Goal: Book appointment/travel/reservation

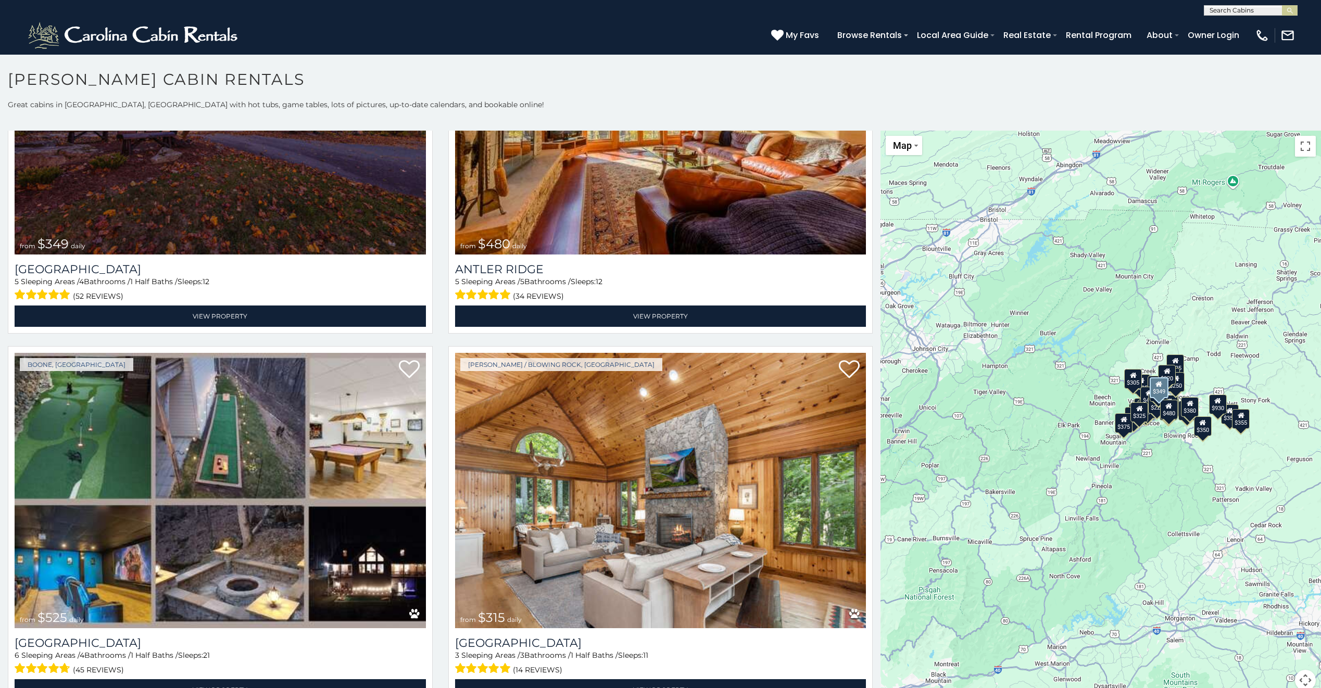
scroll to position [312, 0]
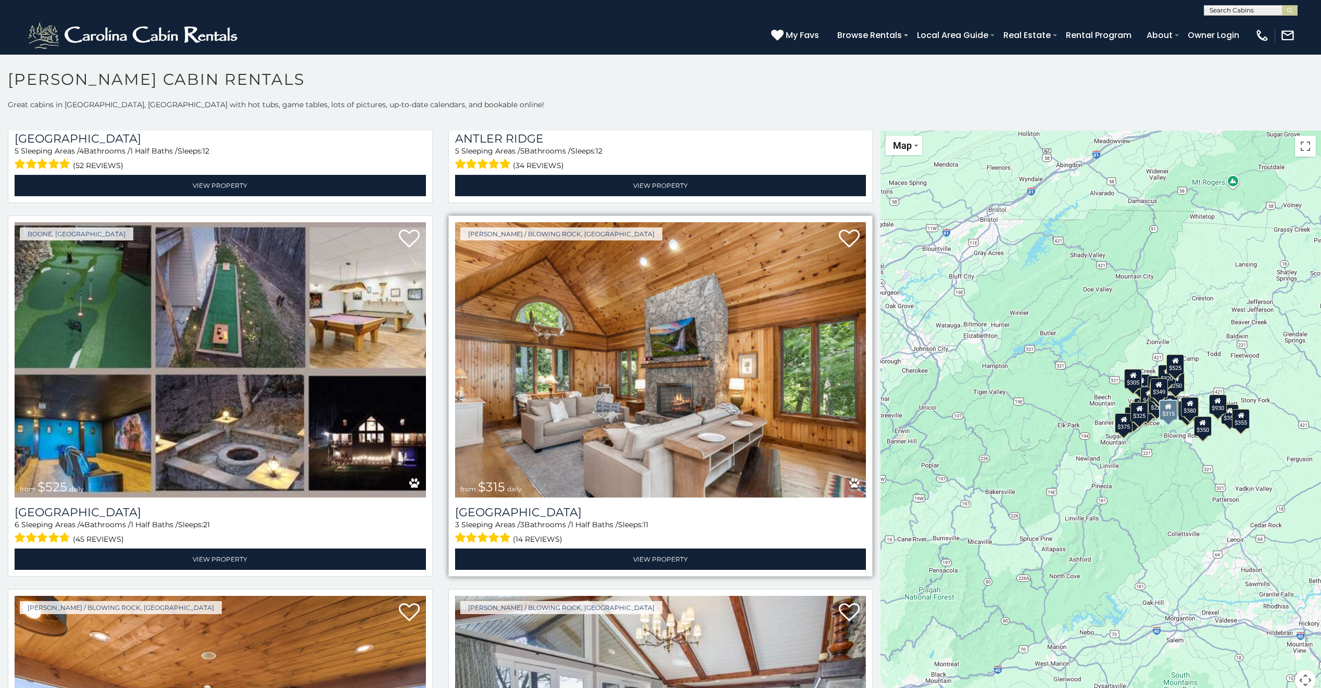
click at [551, 385] on img at bounding box center [660, 359] width 411 height 275
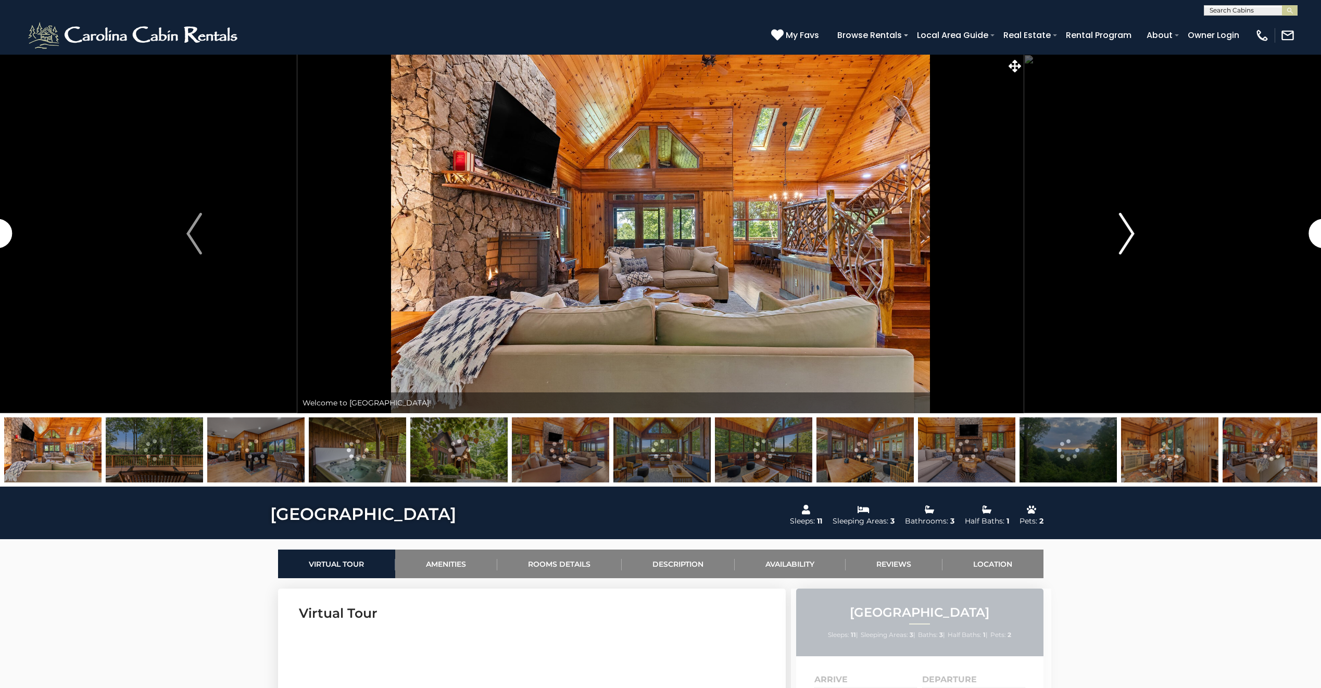
click at [1131, 228] on img "Next" at bounding box center [1127, 234] width 16 height 42
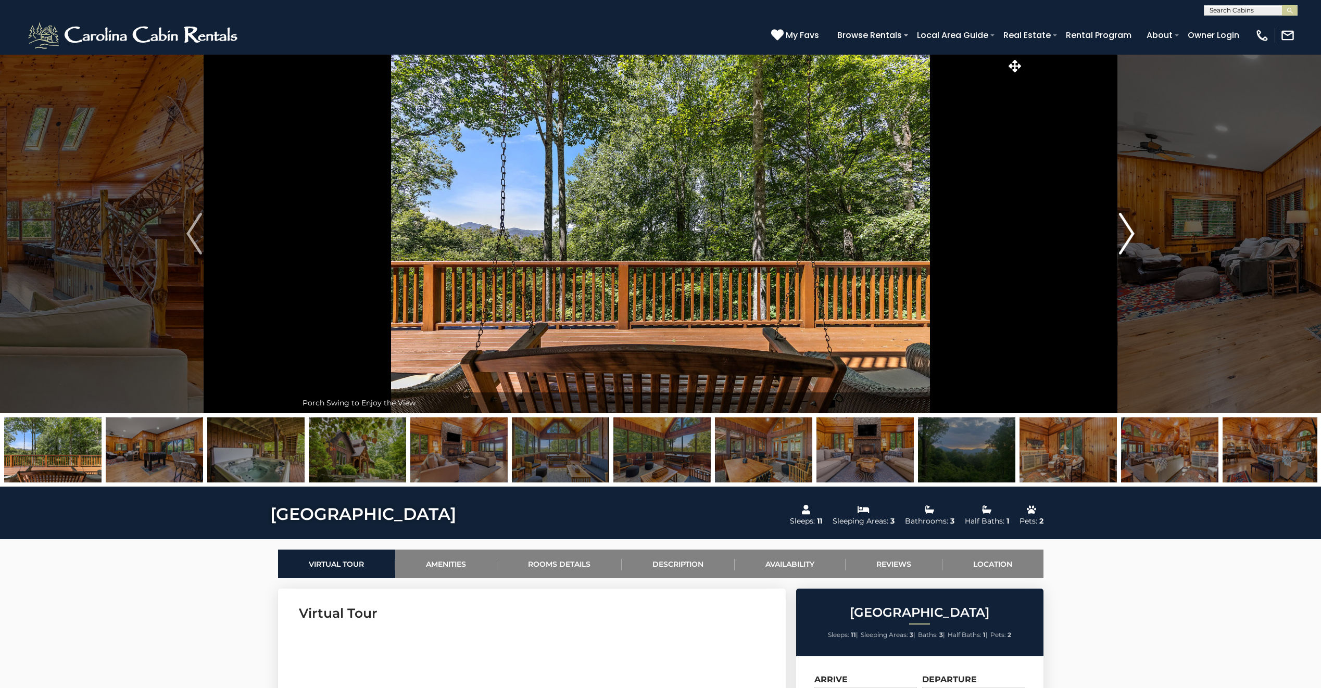
click at [1134, 234] on img "Next" at bounding box center [1127, 234] width 16 height 42
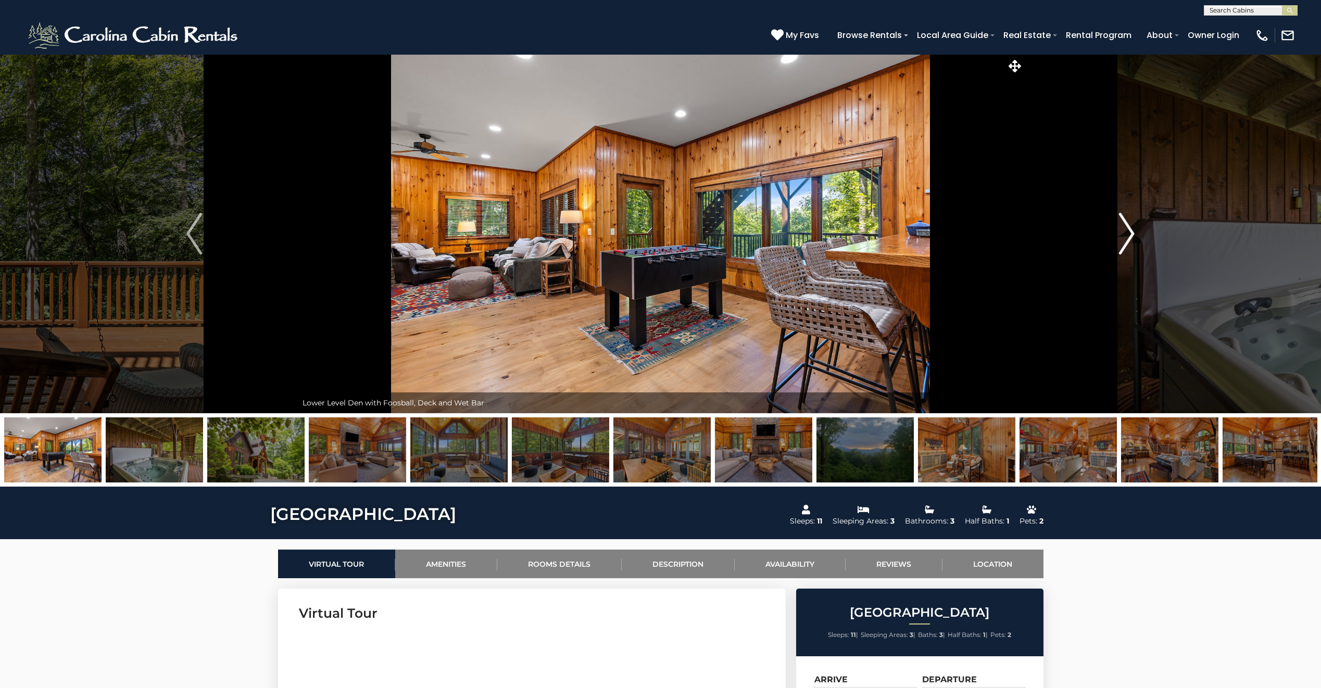
click at [1134, 234] on img "Next" at bounding box center [1127, 234] width 16 height 42
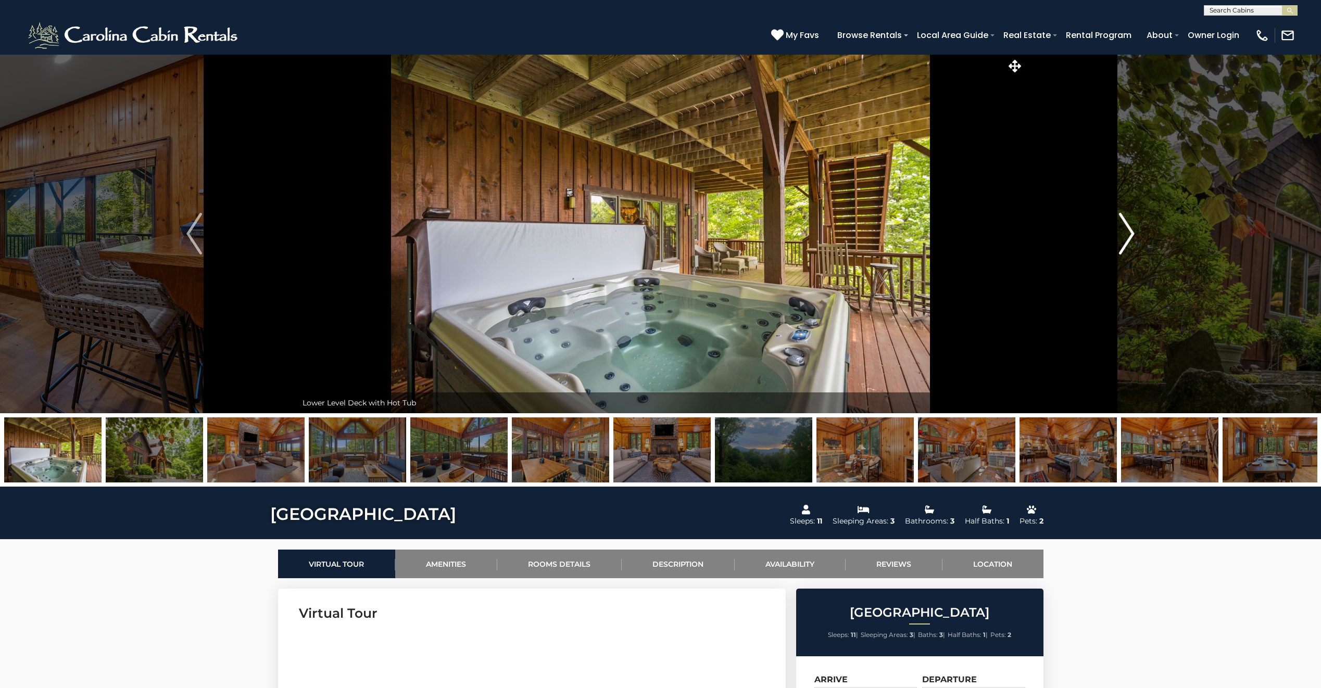
click at [1131, 234] on img "Next" at bounding box center [1127, 234] width 16 height 42
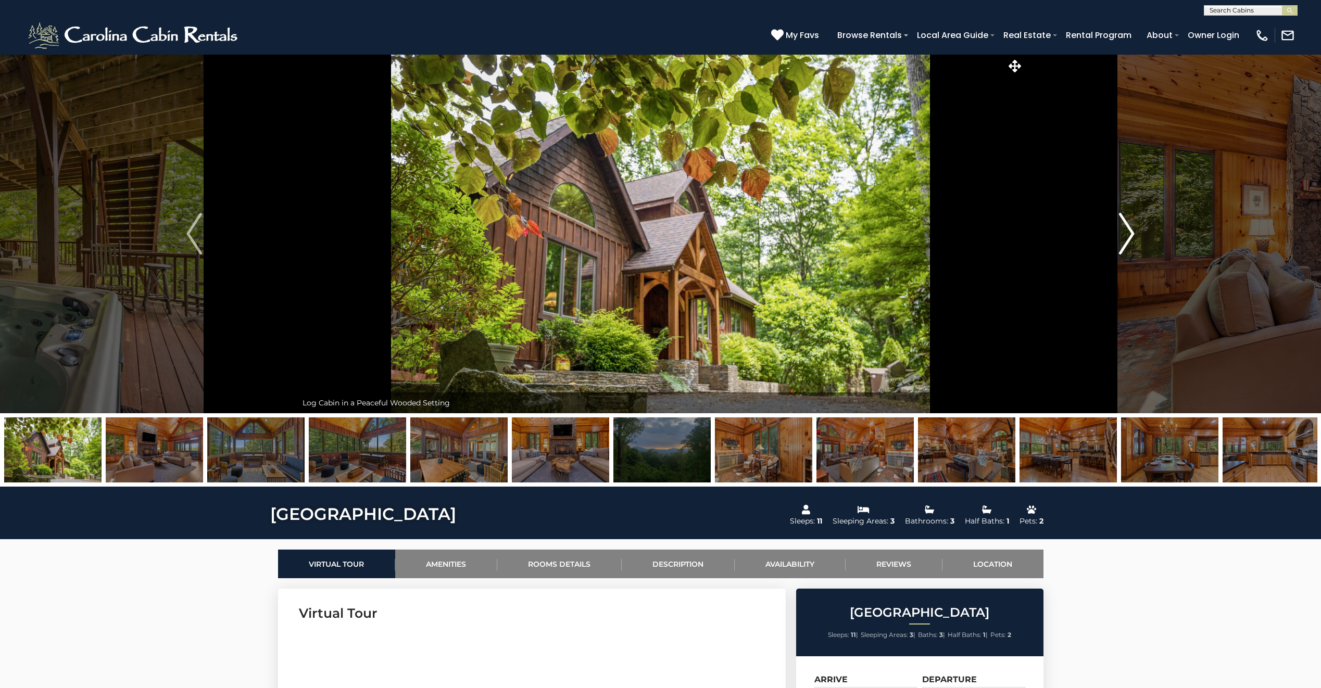
click at [1131, 234] on img "Next" at bounding box center [1127, 234] width 16 height 42
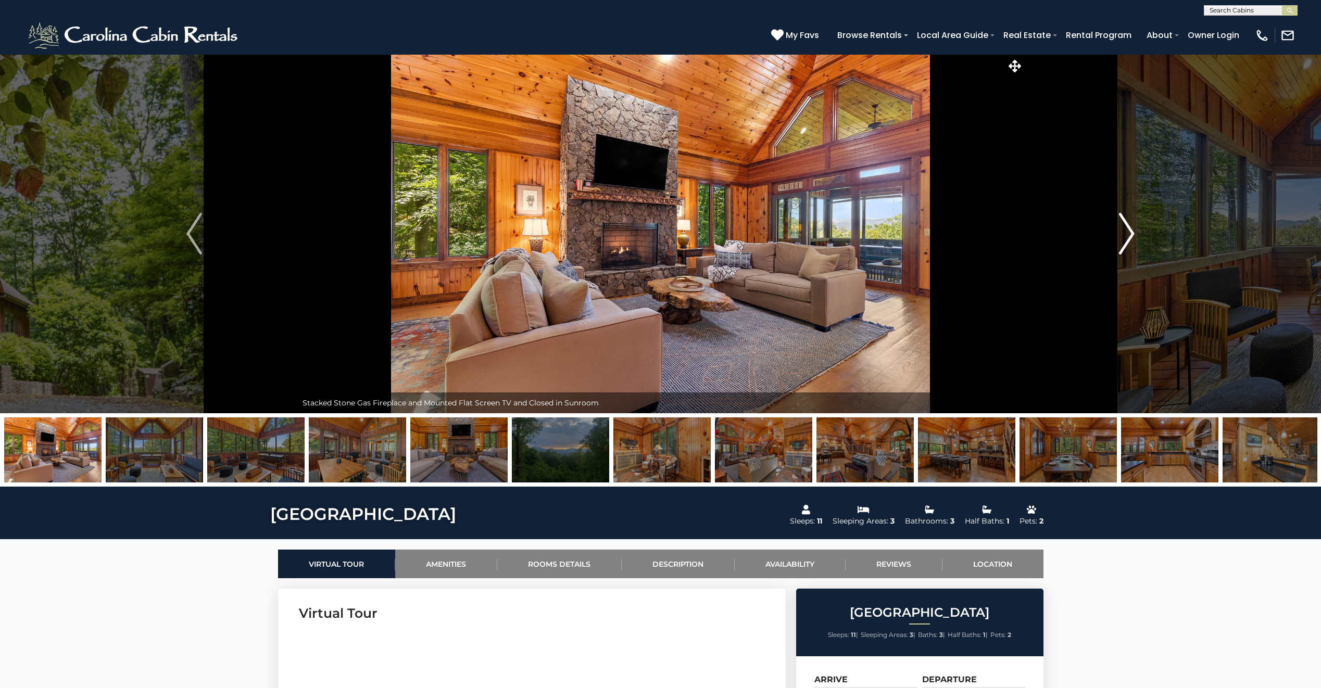
click at [1131, 234] on img "Next" at bounding box center [1127, 234] width 16 height 42
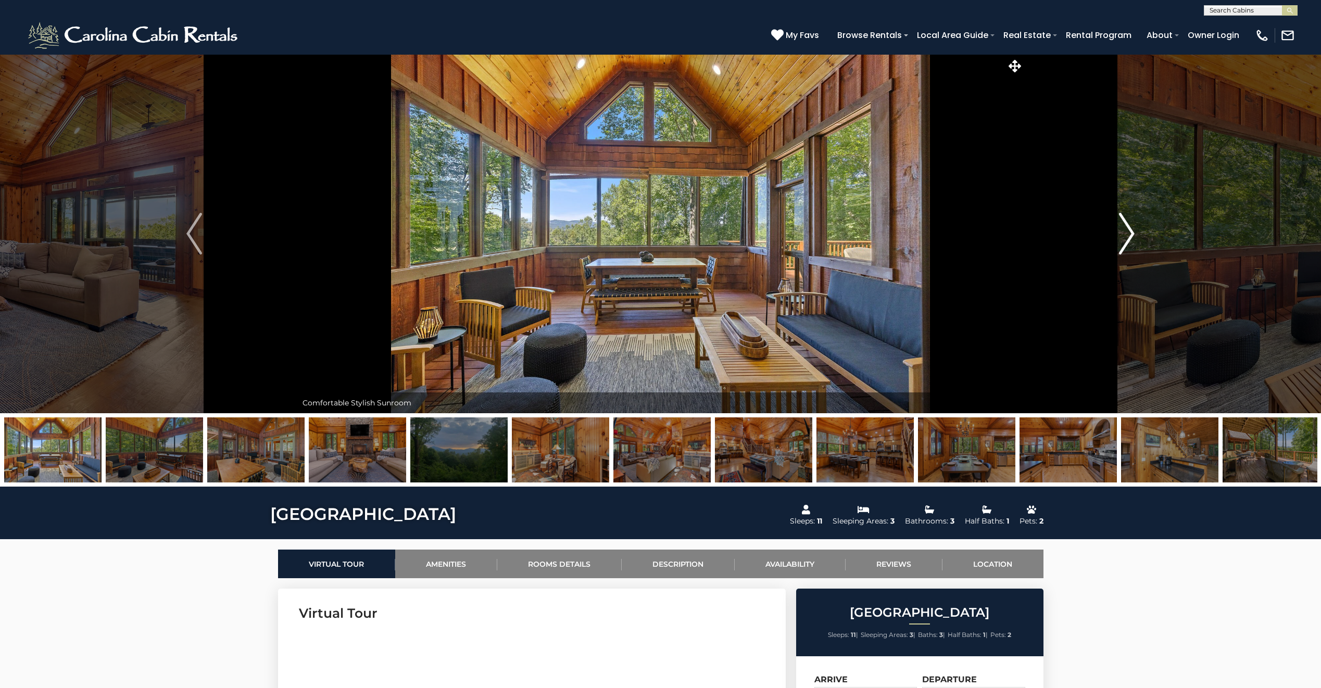
click at [1131, 234] on img "Next" at bounding box center [1127, 234] width 16 height 42
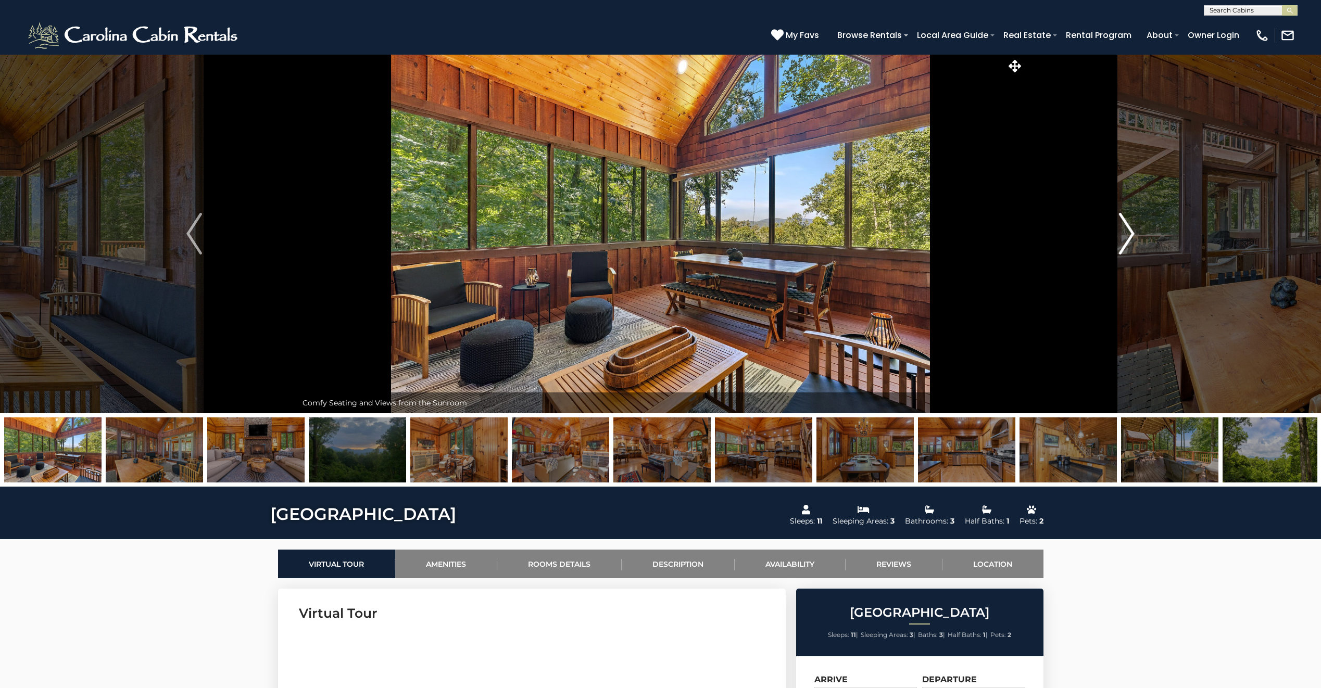
click at [1131, 234] on img "Next" at bounding box center [1127, 234] width 16 height 42
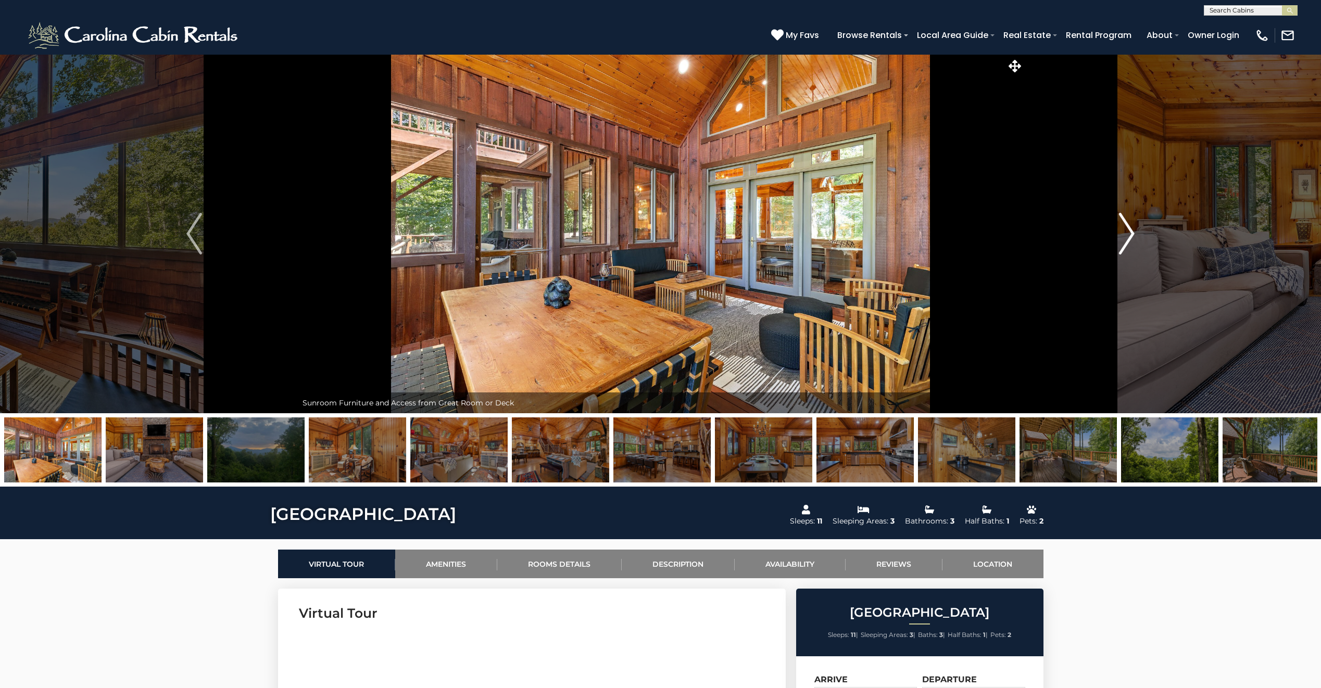
click at [1130, 234] on img "Next" at bounding box center [1127, 234] width 16 height 42
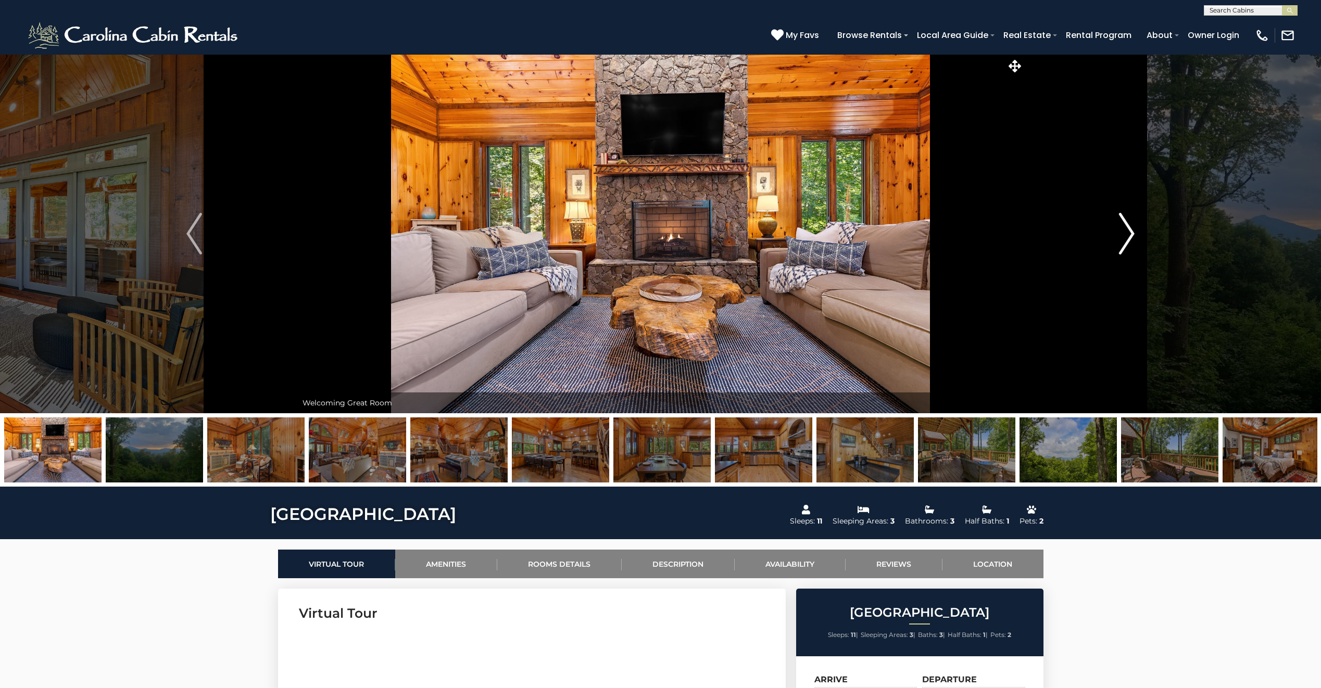
click at [1130, 234] on img "Next" at bounding box center [1127, 234] width 16 height 42
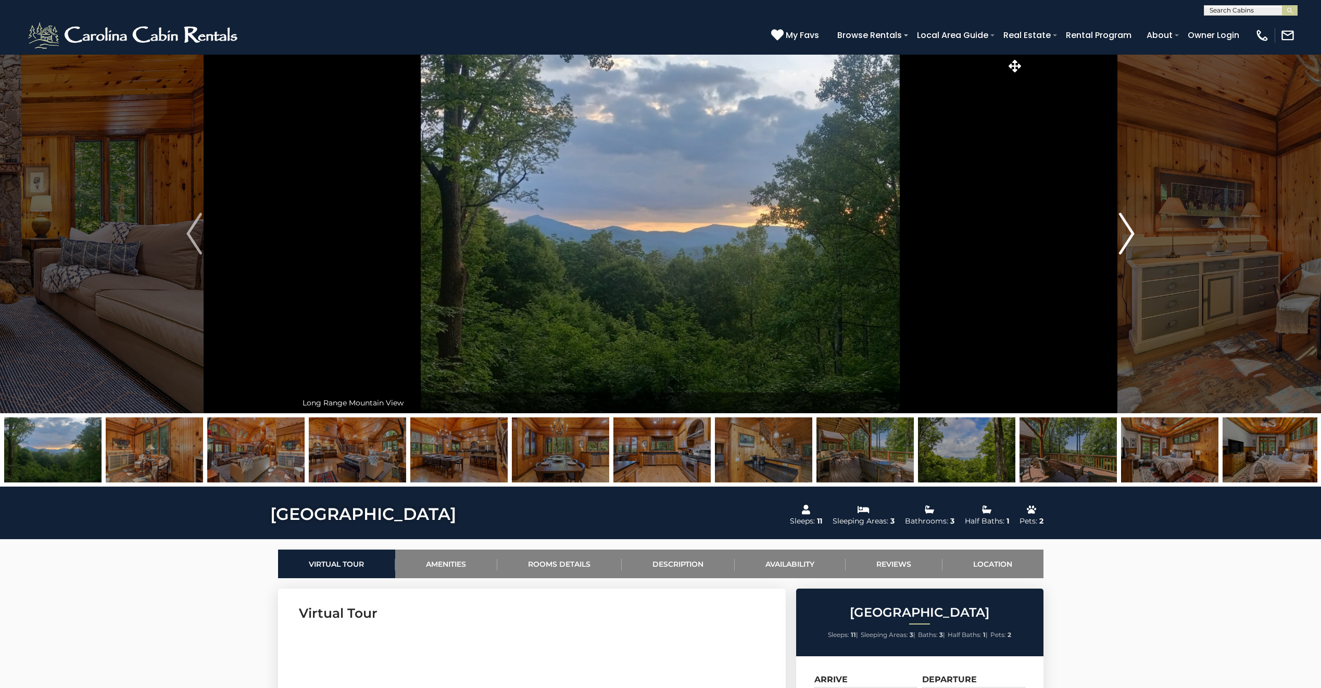
click at [1129, 234] on img "Next" at bounding box center [1127, 234] width 16 height 42
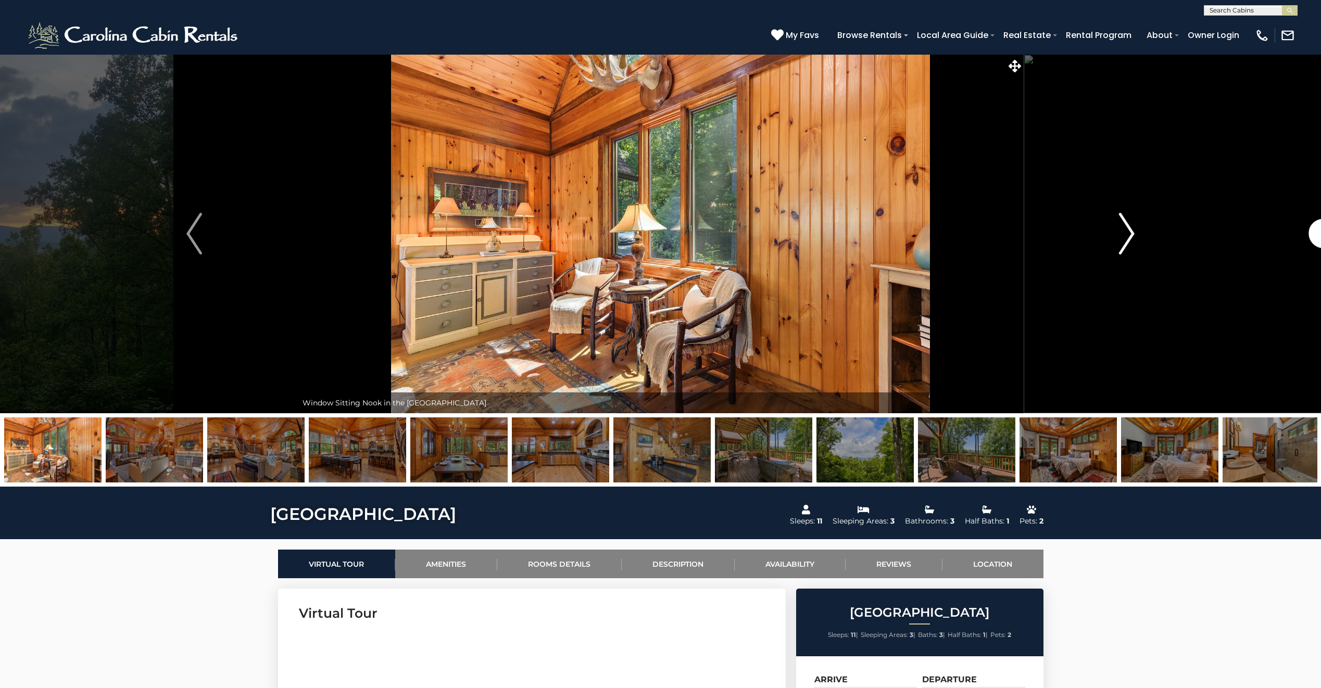
click at [1129, 234] on img "Next" at bounding box center [1127, 234] width 16 height 42
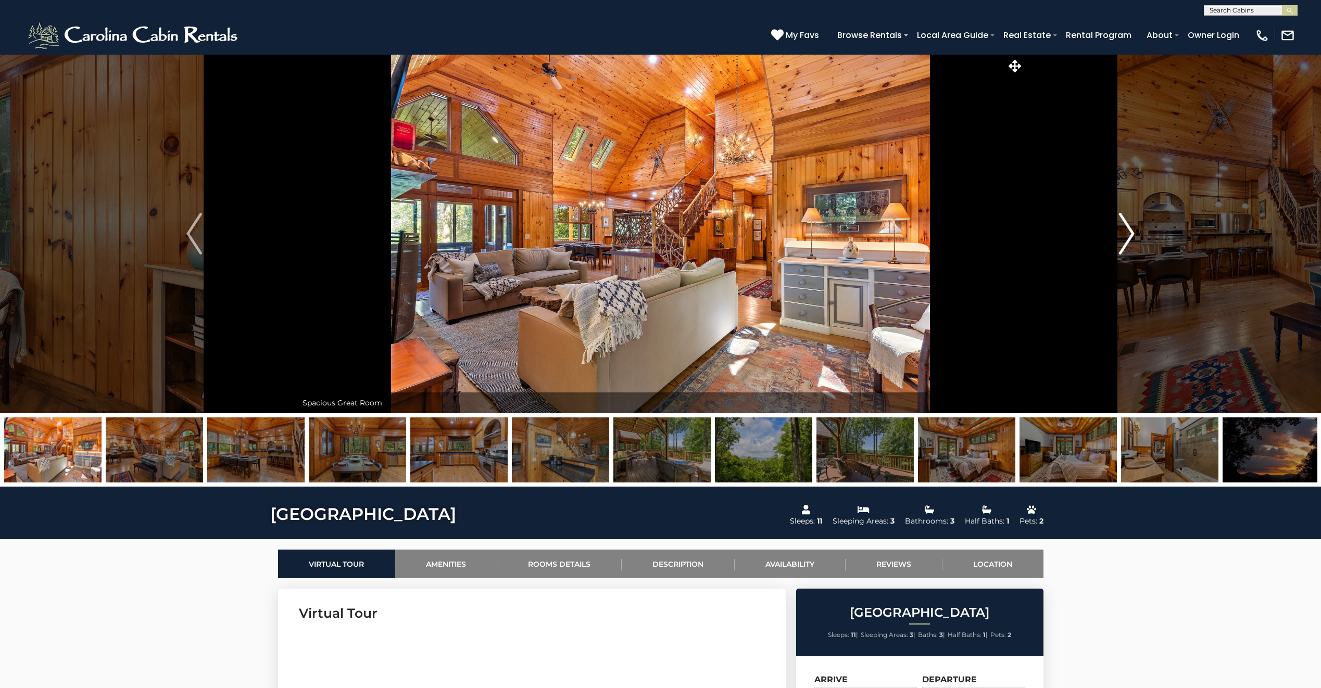
click at [1129, 234] on img "Next" at bounding box center [1127, 234] width 16 height 42
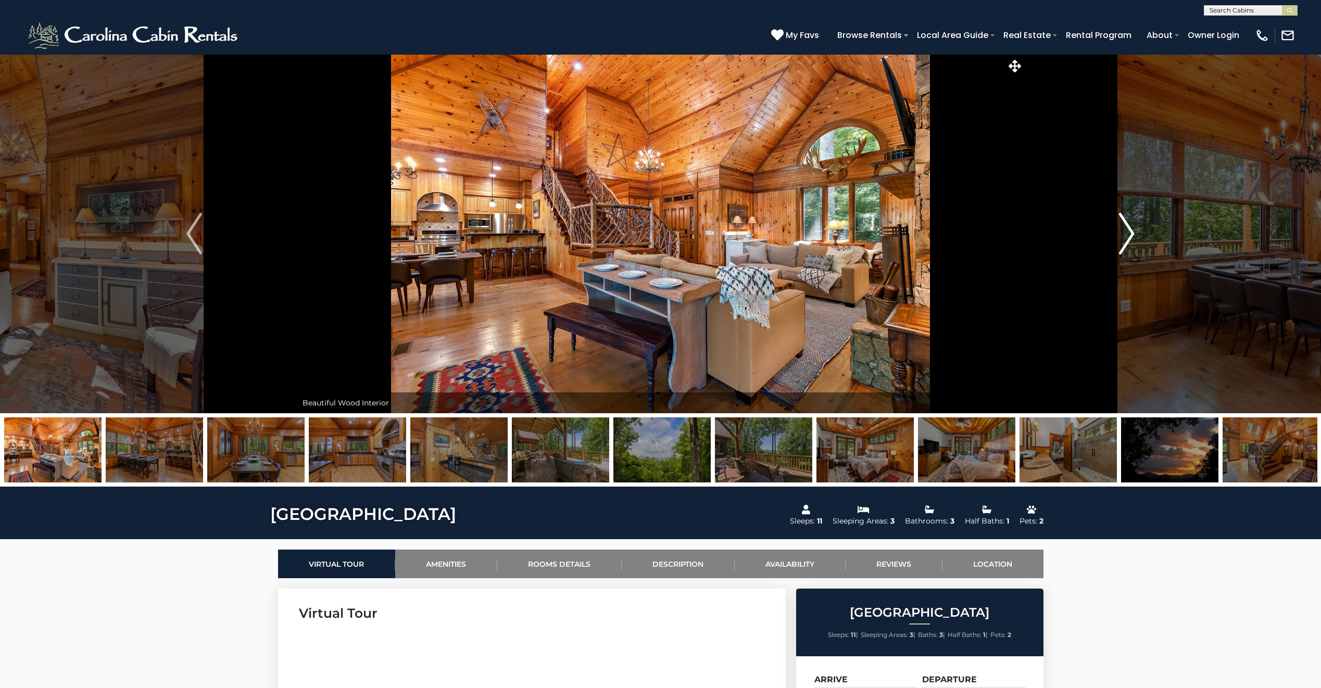
click at [1129, 234] on img "Next" at bounding box center [1127, 234] width 16 height 42
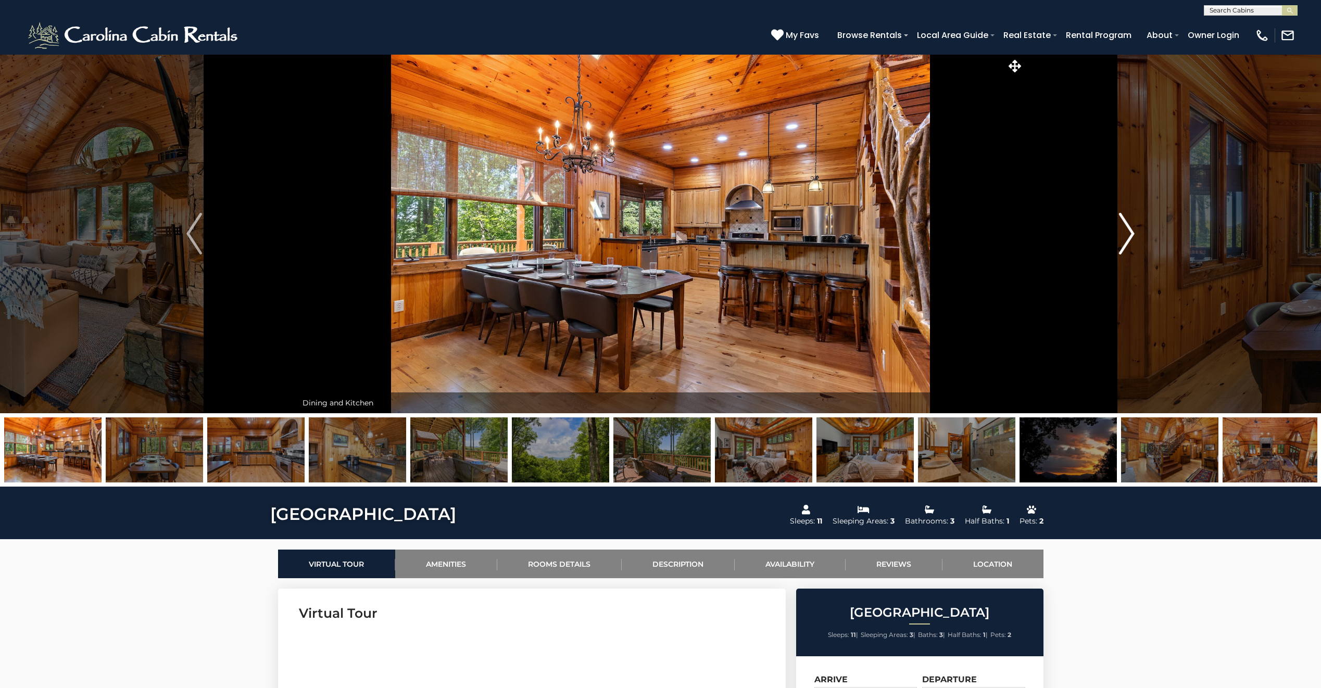
click at [1129, 234] on img "Next" at bounding box center [1127, 234] width 16 height 42
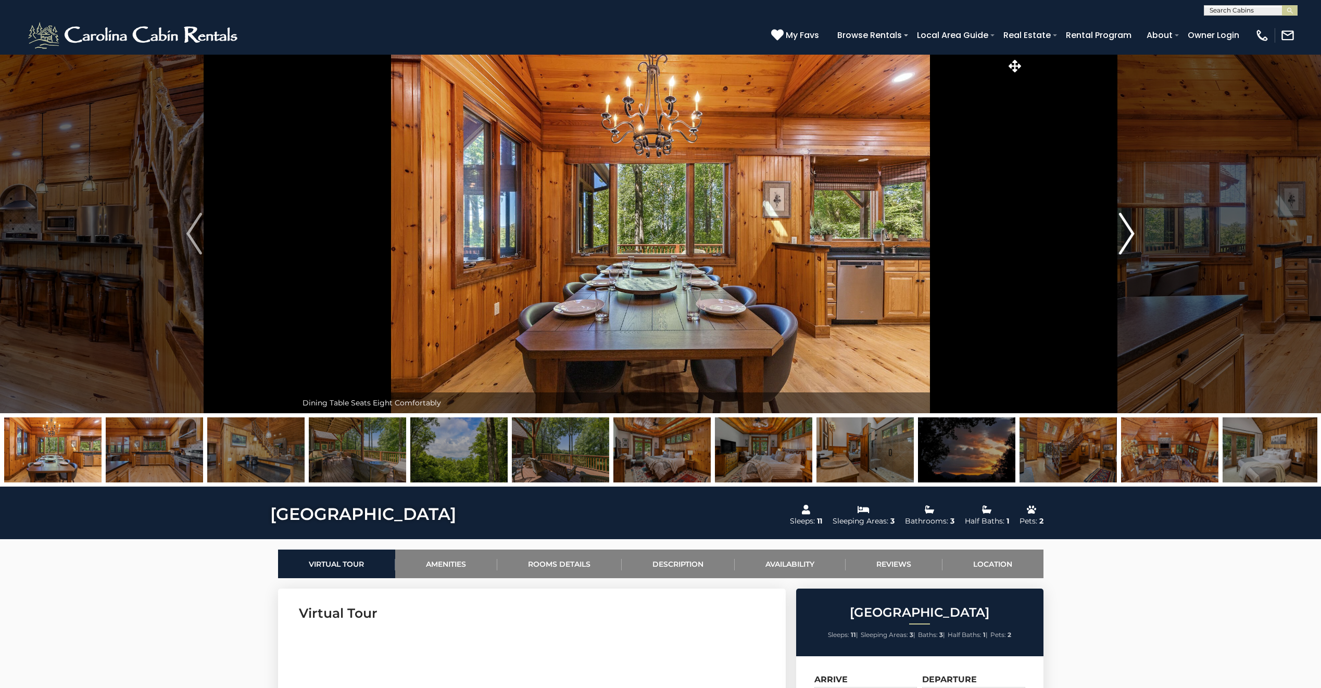
click at [1129, 234] on img "Next" at bounding box center [1127, 234] width 16 height 42
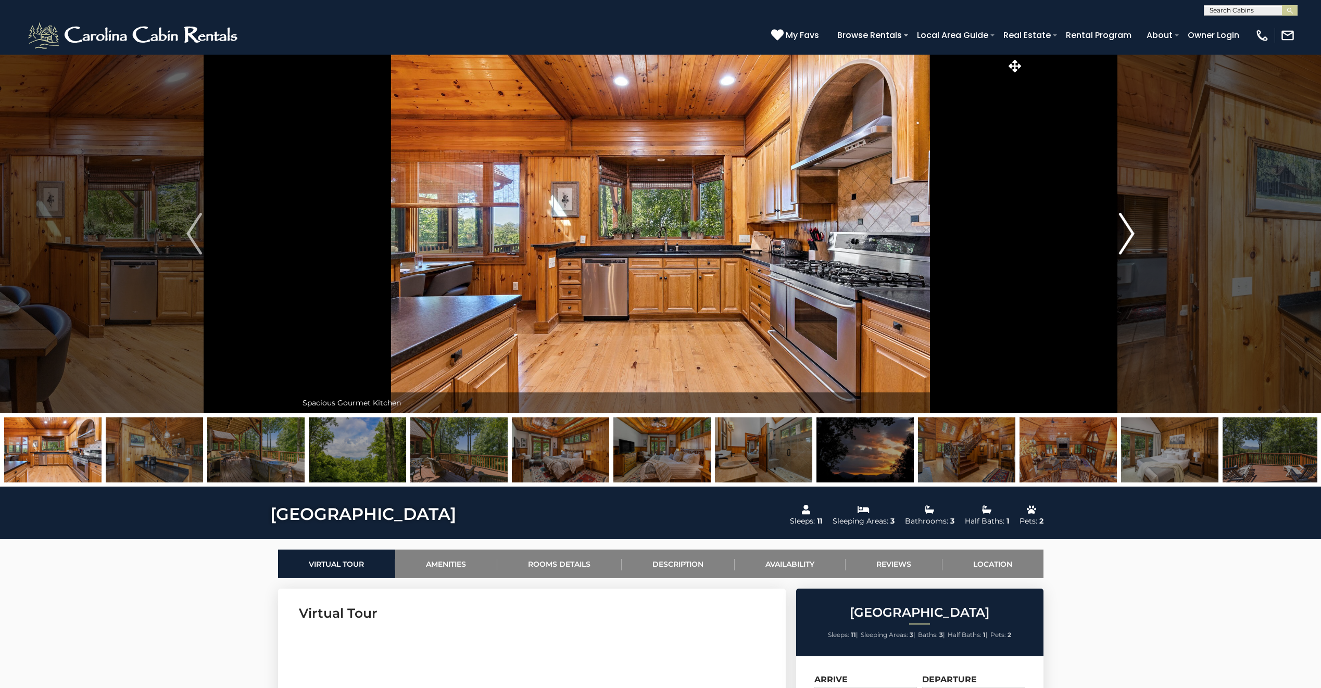
click at [1129, 233] on img "Next" at bounding box center [1127, 234] width 16 height 42
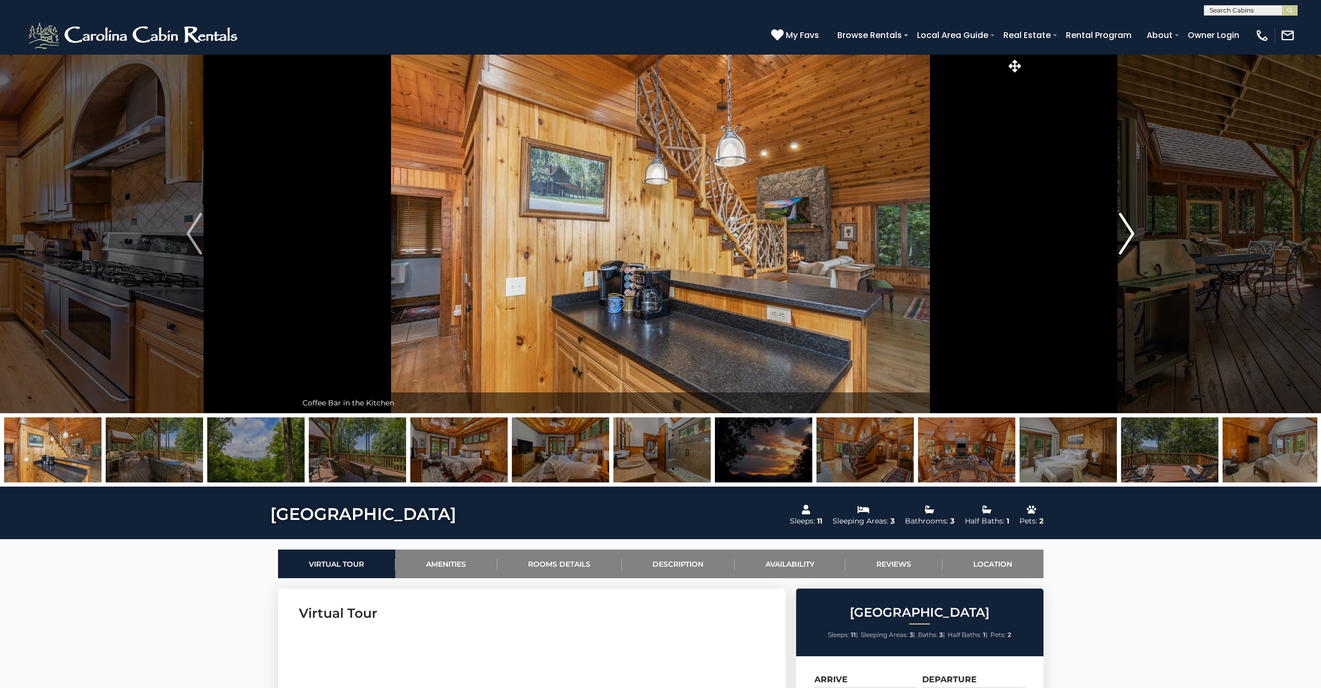
click at [1130, 233] on img "Next" at bounding box center [1127, 234] width 16 height 42
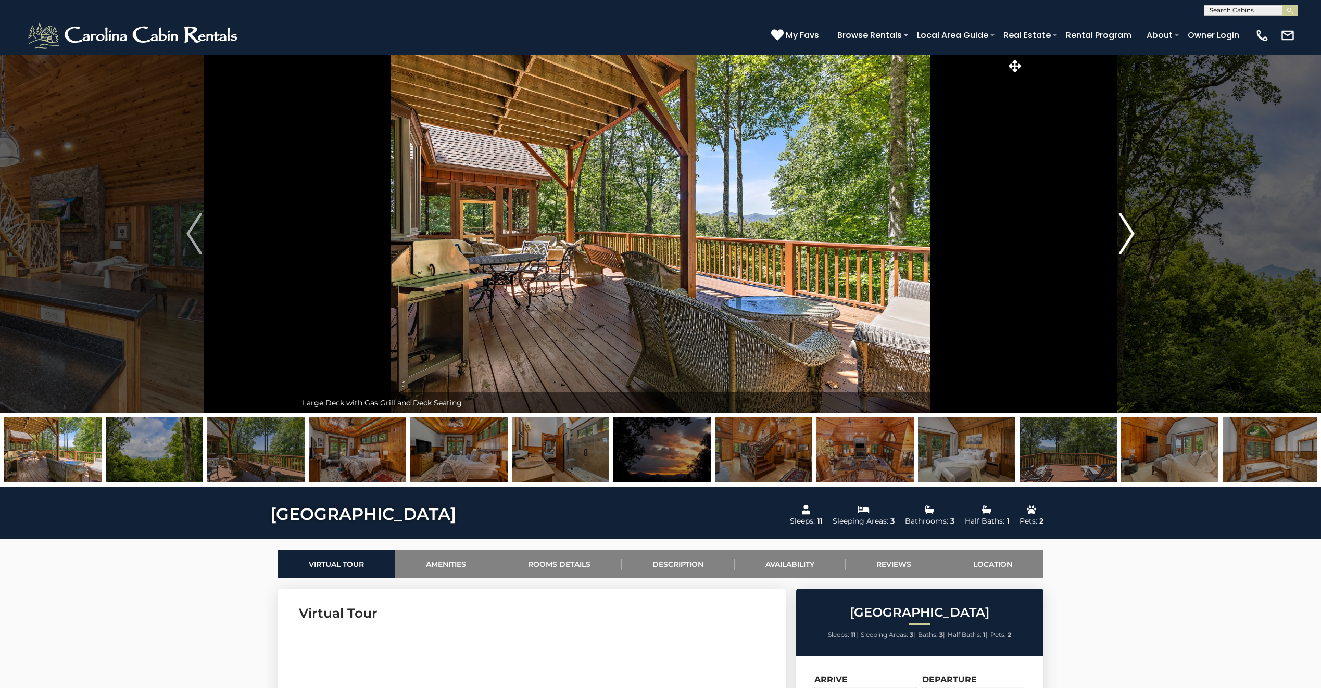
click at [1129, 233] on img "Next" at bounding box center [1127, 234] width 16 height 42
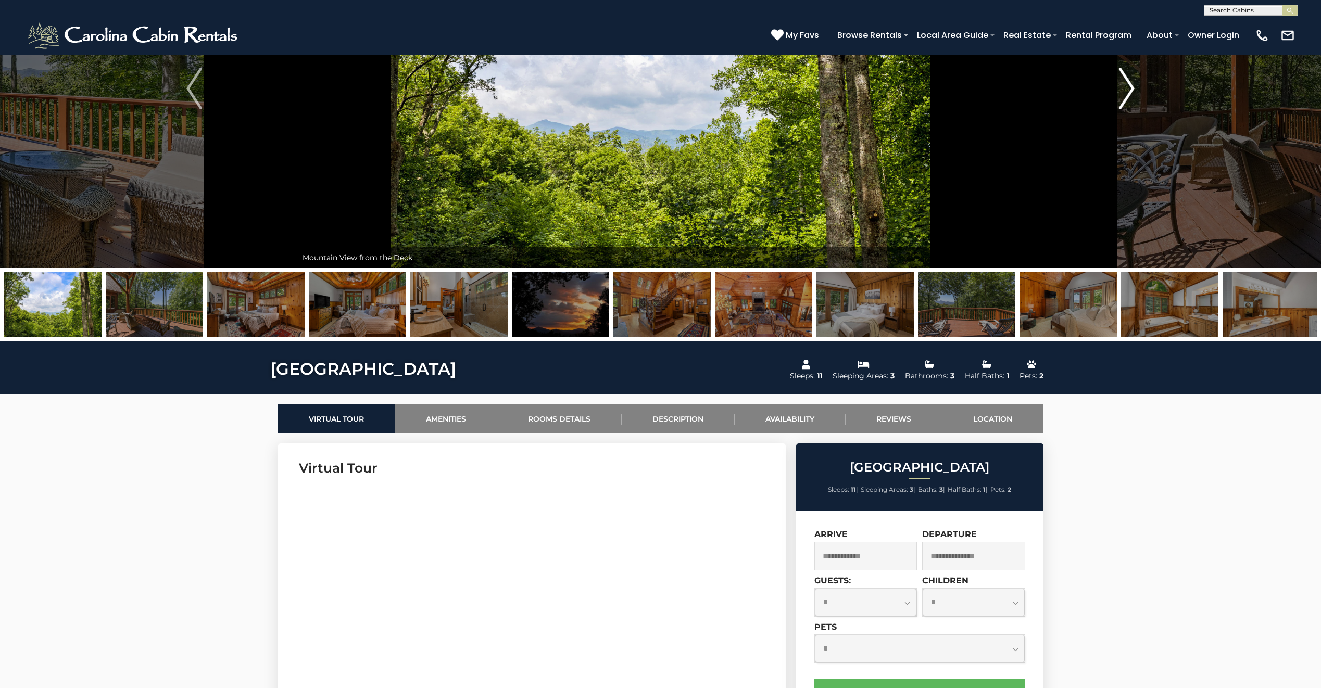
scroll to position [208, 0]
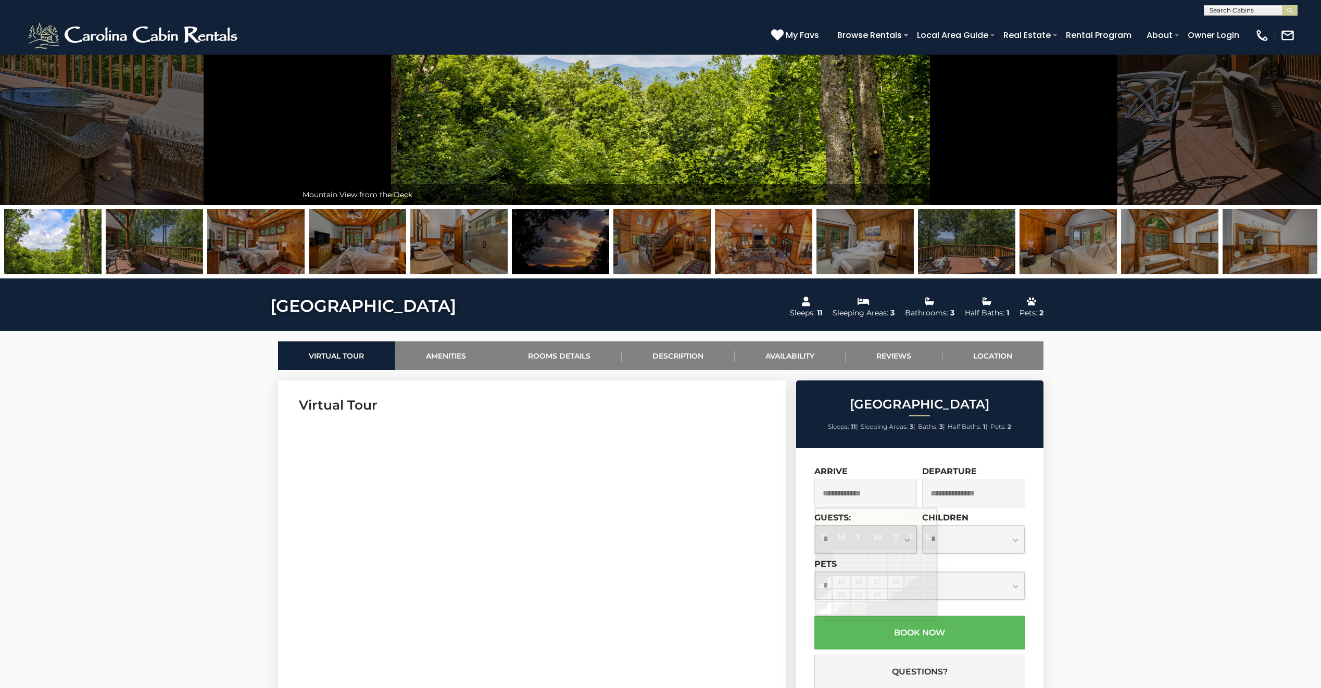
click at [915, 487] on input "text" at bounding box center [865, 493] width 103 height 29
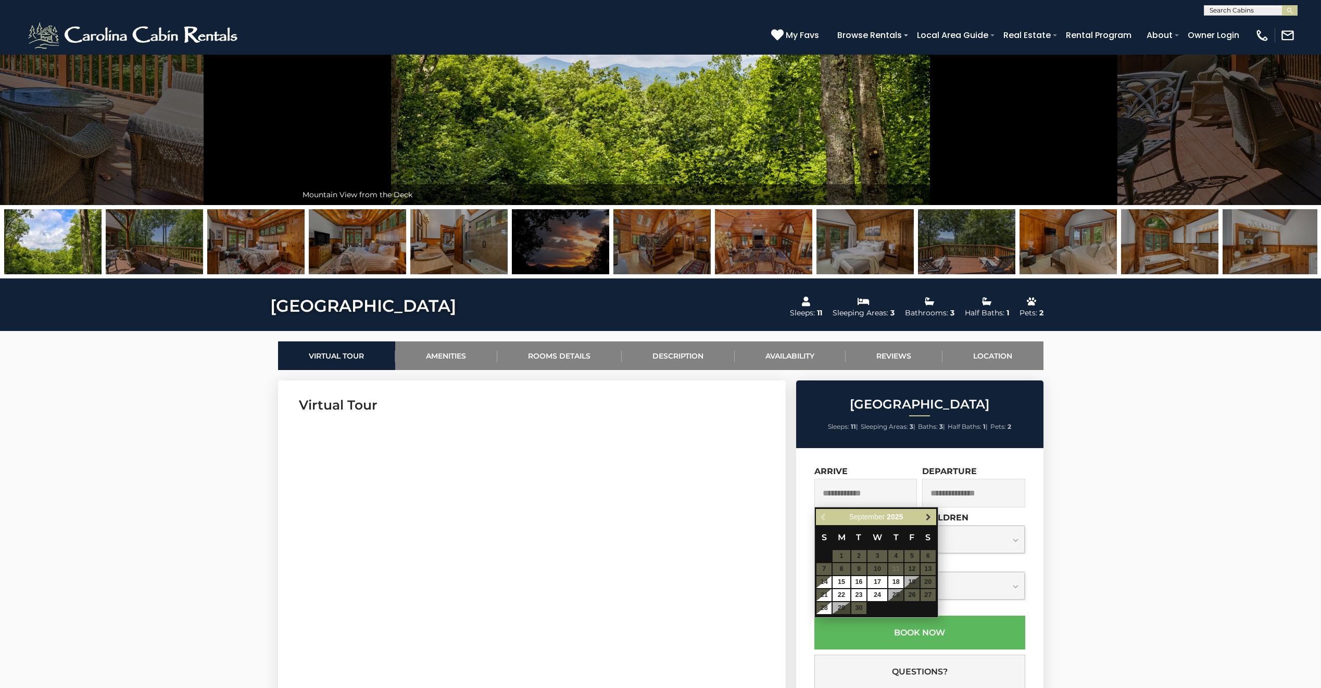
click at [931, 516] on span "Next" at bounding box center [928, 517] width 8 height 8
click at [930, 516] on span "Next" at bounding box center [928, 517] width 8 height 8
click at [929, 516] on span "Next" at bounding box center [928, 517] width 8 height 8
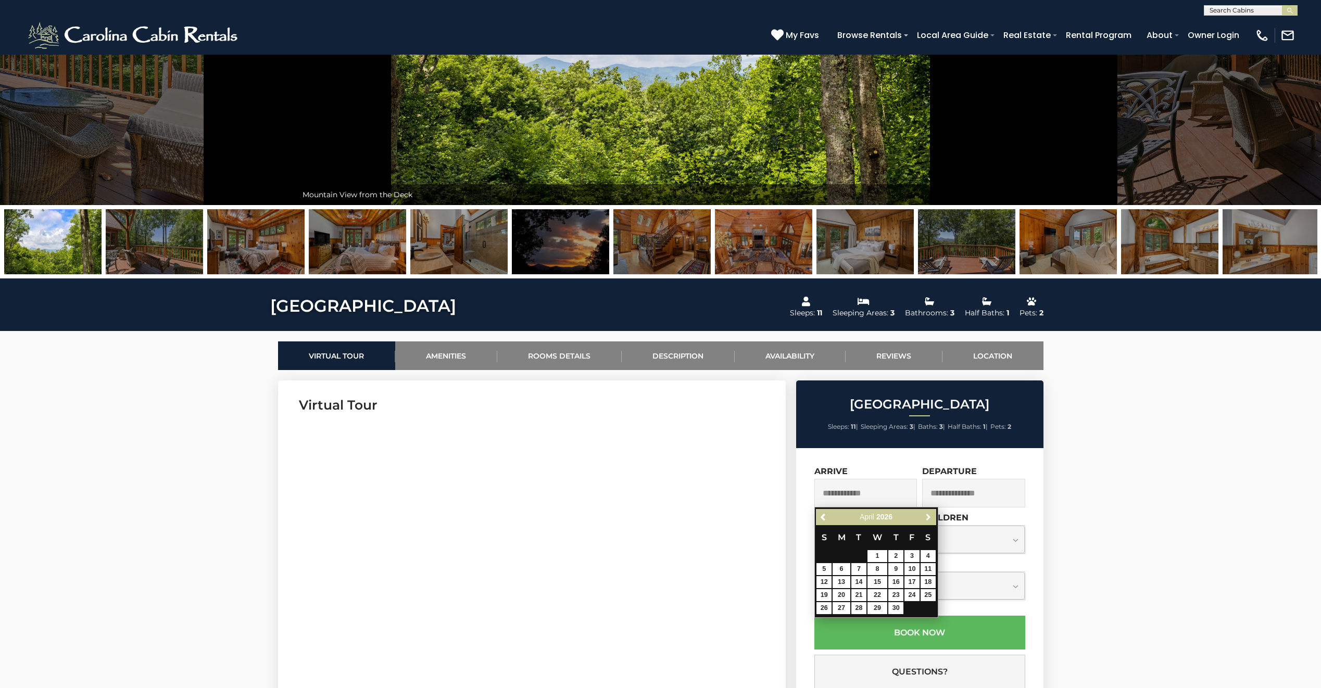
click at [929, 516] on span "Next" at bounding box center [928, 517] width 8 height 8
click at [828, 518] on link "Previous" at bounding box center [823, 517] width 13 height 13
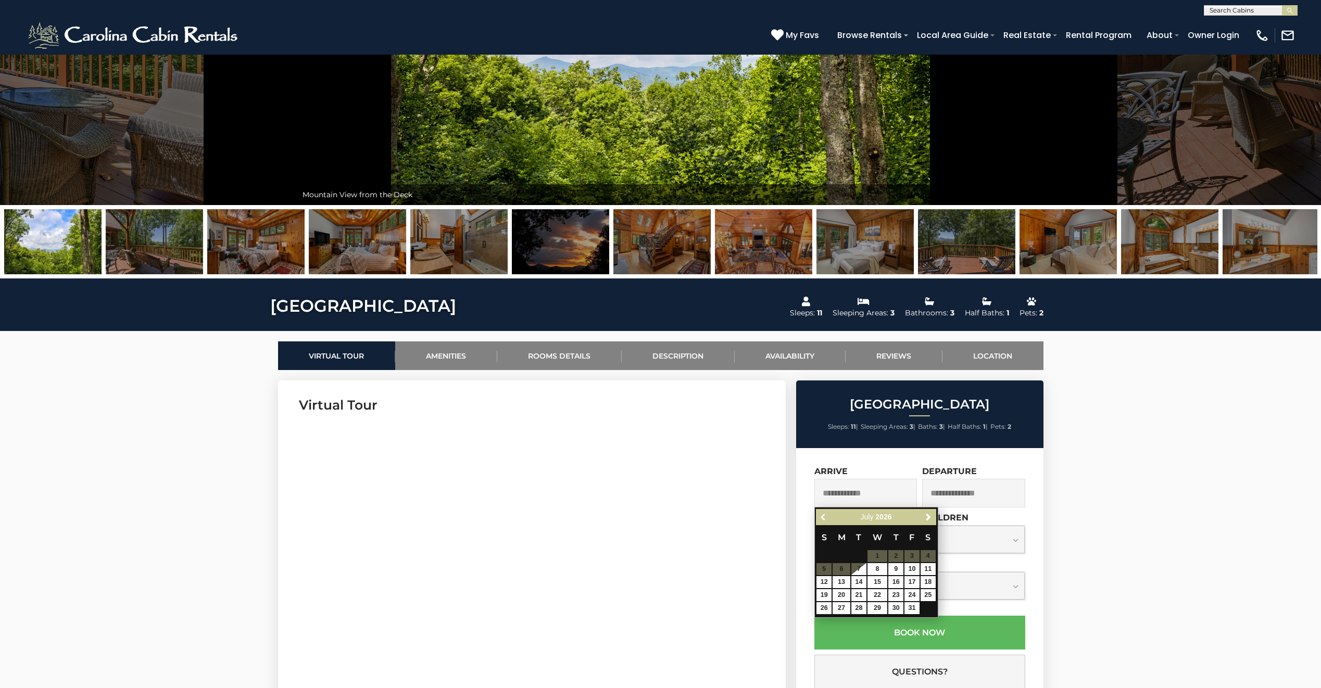
click at [828, 518] on link "Previous" at bounding box center [823, 517] width 13 height 13
click at [825, 581] on link "14" at bounding box center [823, 582] width 15 height 12
type input "**********"
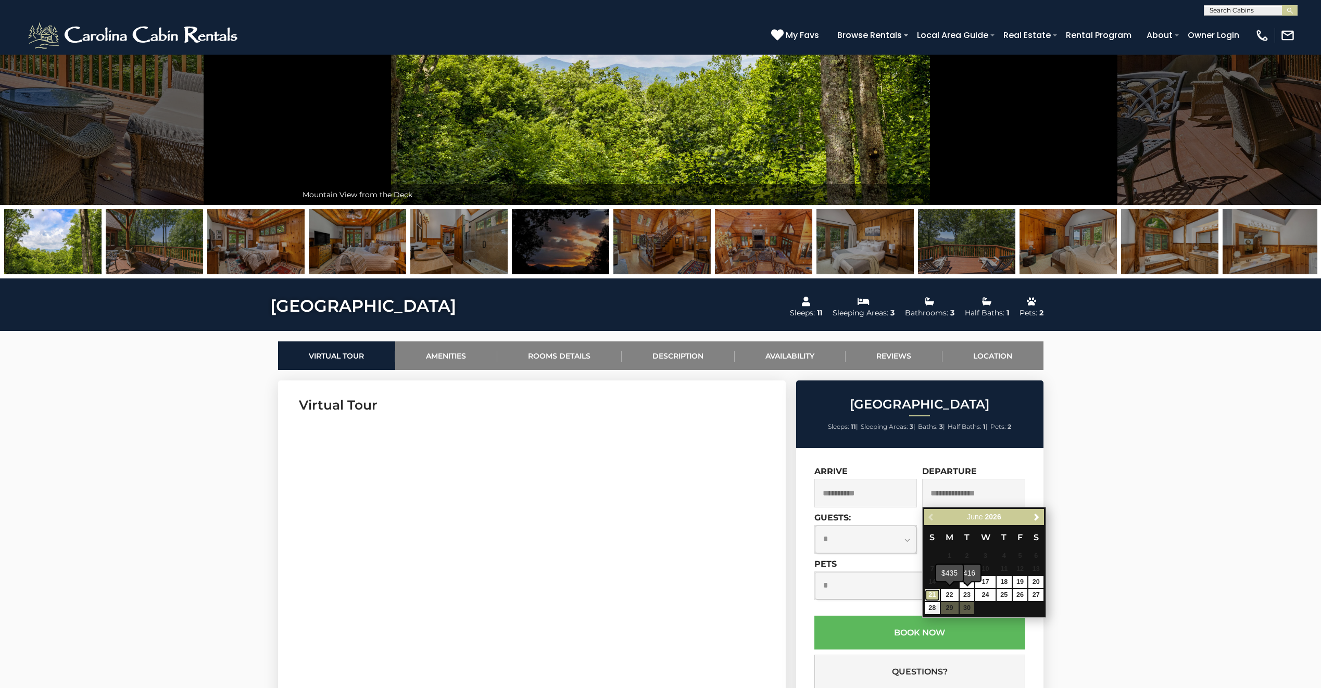
click at [937, 592] on link "21" at bounding box center [932, 595] width 15 height 12
type input "**********"
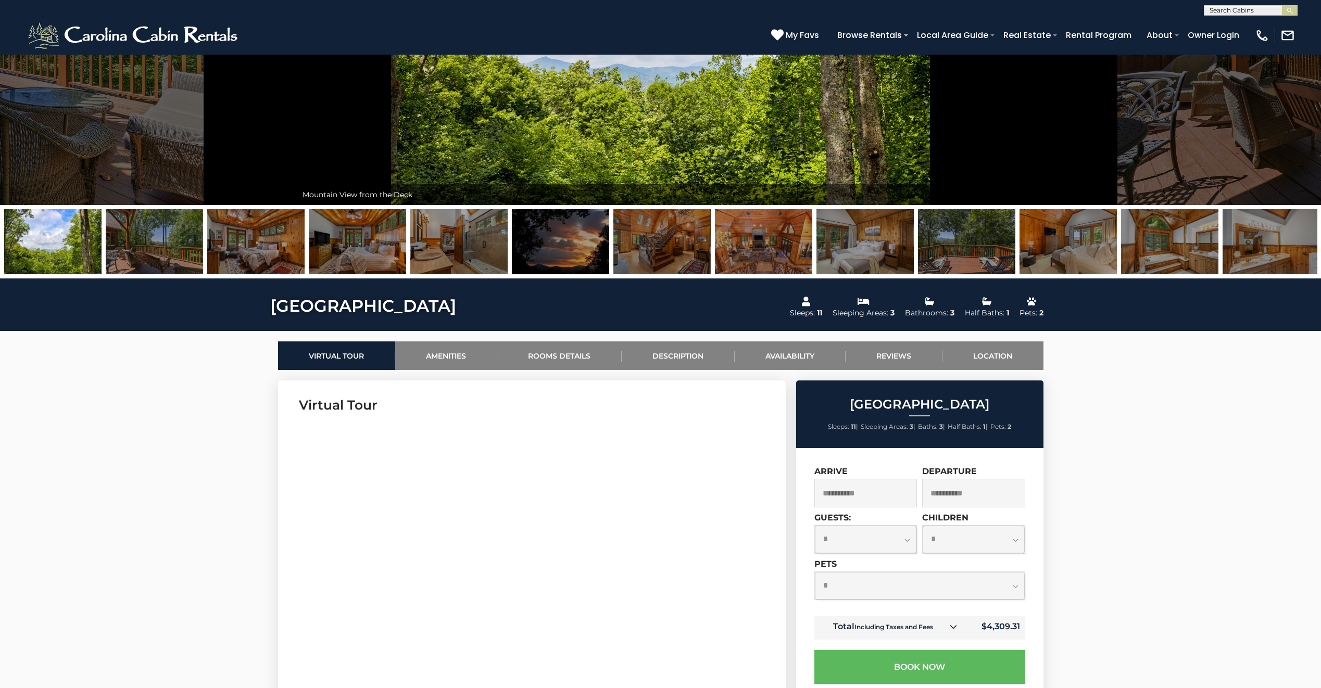
click at [903, 541] on select "**********" at bounding box center [866, 540] width 102 height 28
select select "*"
click at [815, 526] on select "**********" at bounding box center [866, 540] width 102 height 28
click at [1013, 587] on select "**********" at bounding box center [920, 586] width 210 height 28
select select "*"
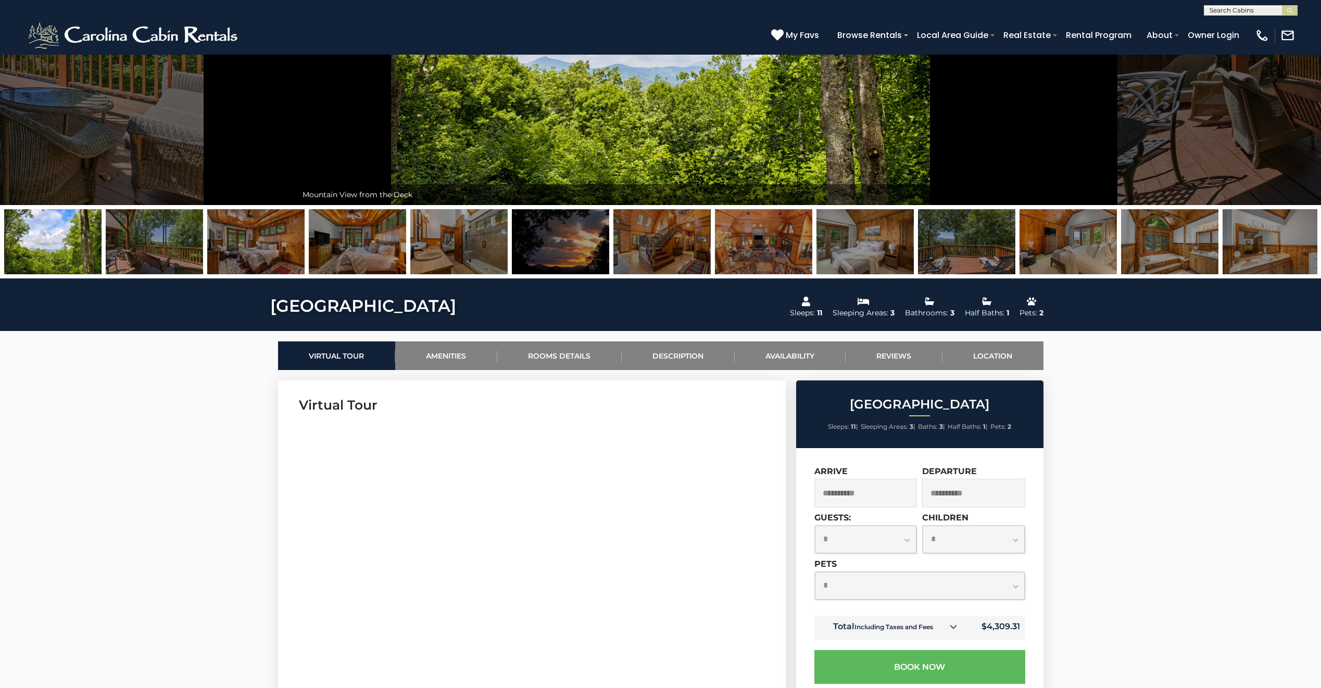
click at [815, 572] on select "**********" at bounding box center [920, 586] width 210 height 28
click at [968, 674] on button "Book Now" at bounding box center [919, 667] width 211 height 34
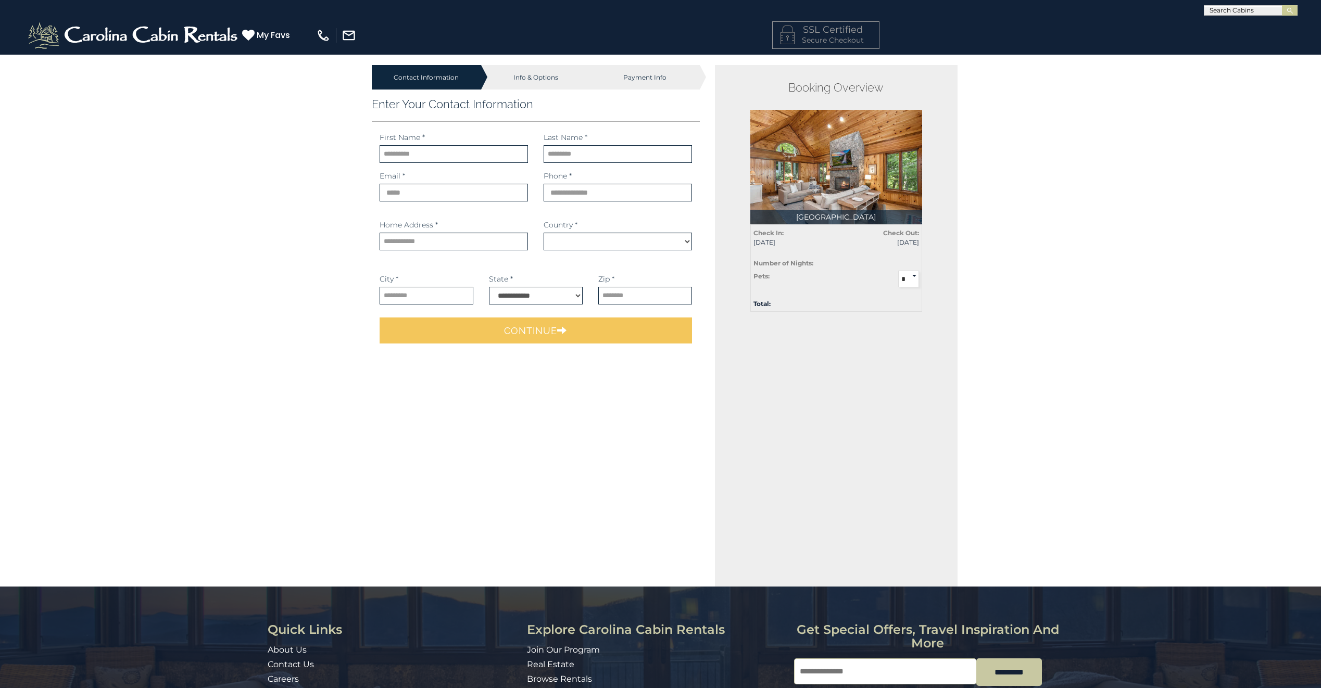
select select "*********"
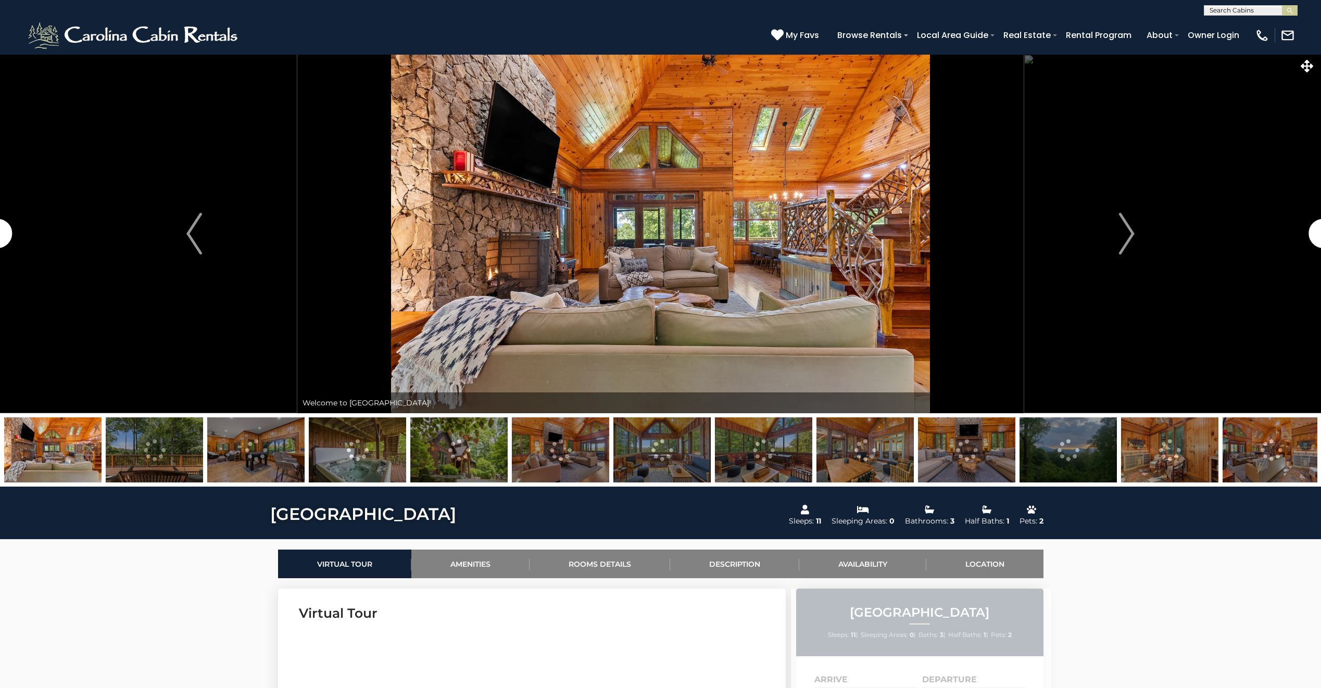
select select "*"
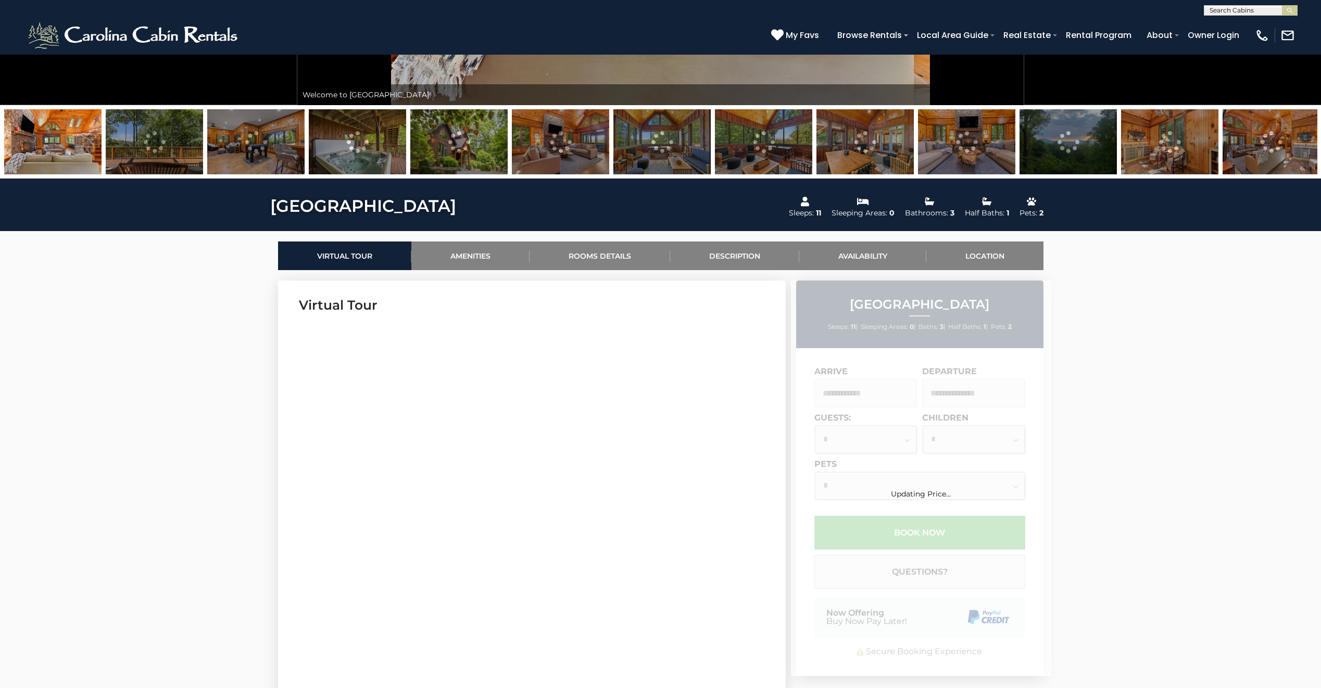
scroll to position [374, 0]
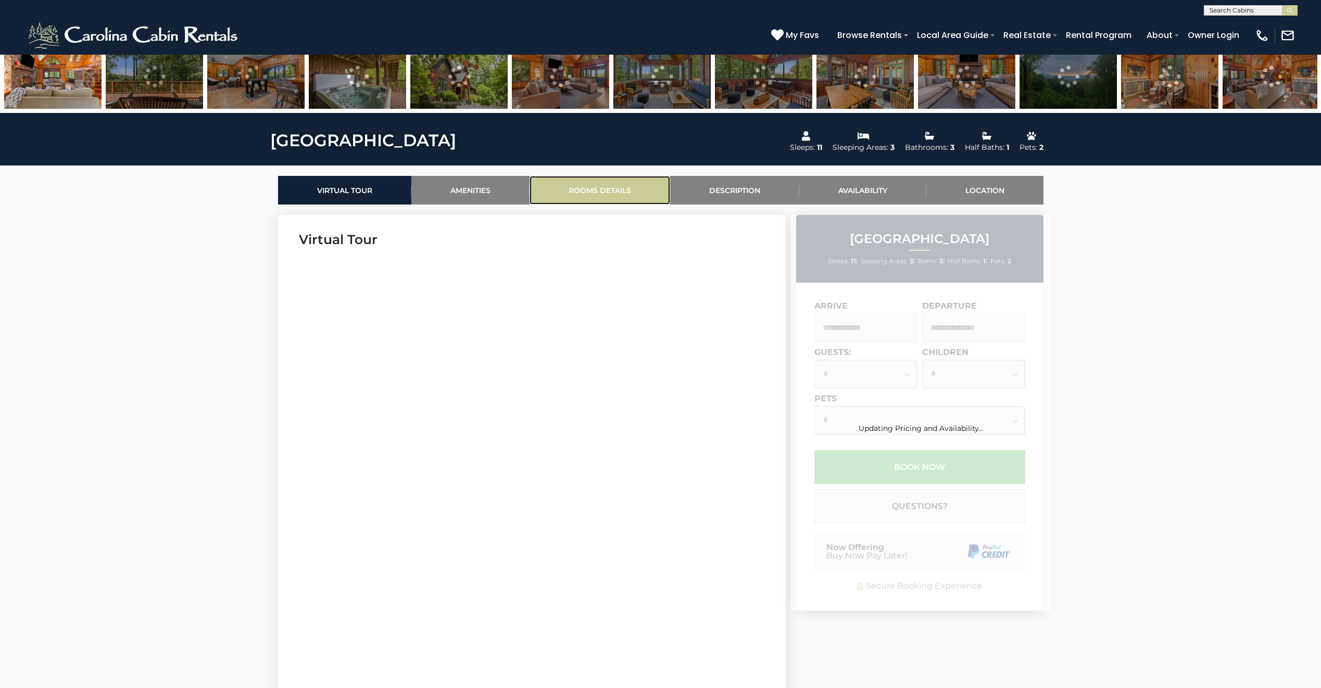
click at [613, 190] on link "Rooms Details" at bounding box center [599, 190] width 141 height 29
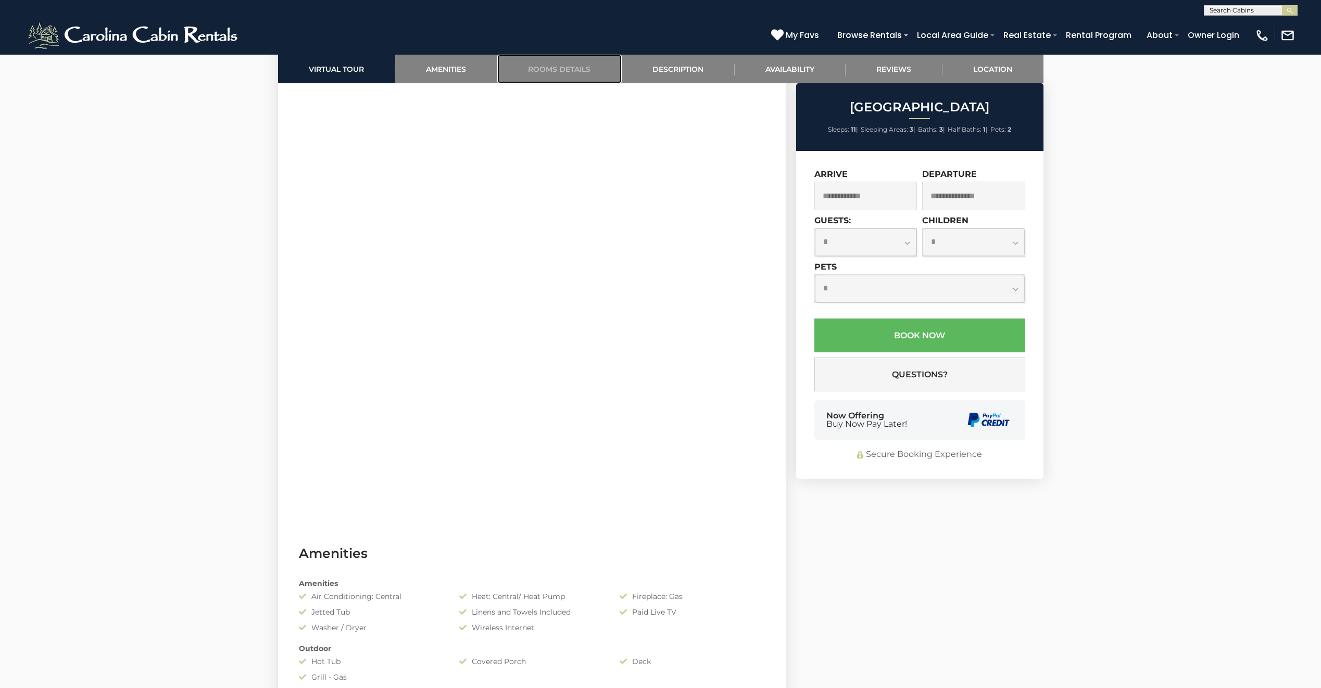
scroll to position [627, 0]
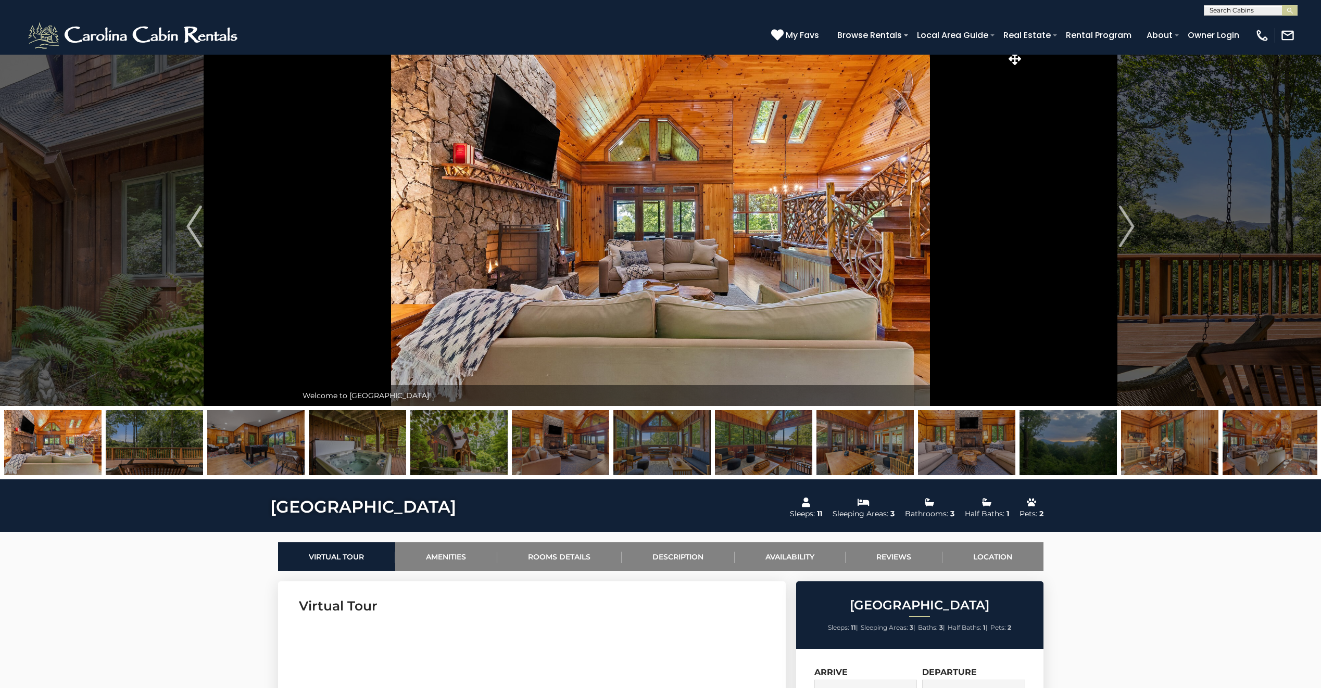
scroll to position [0, 0]
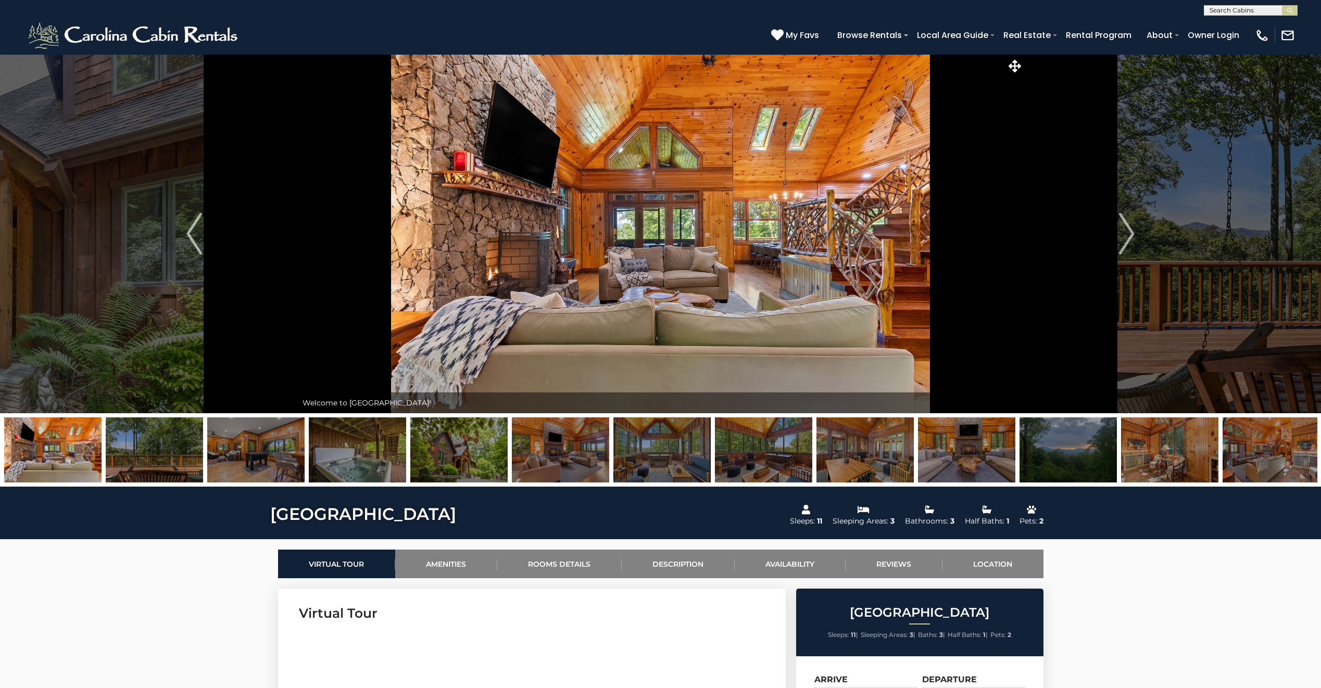
click at [503, 450] on img at bounding box center [458, 450] width 97 height 65
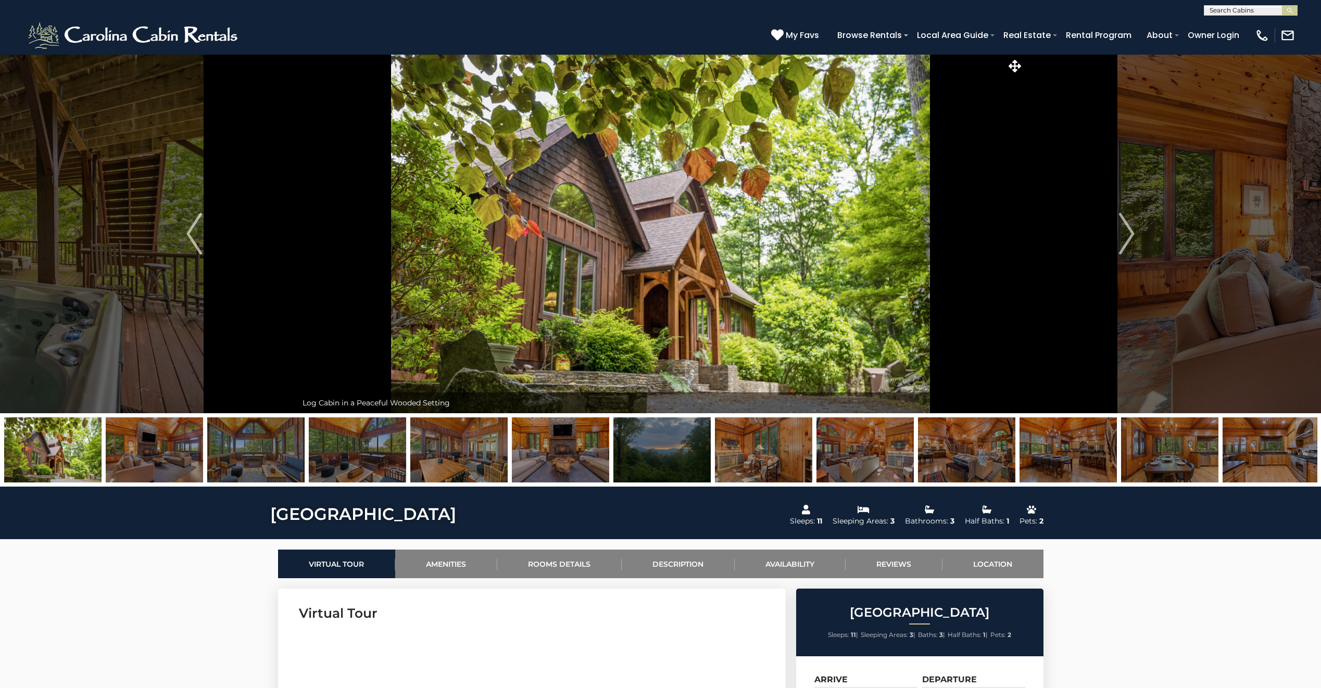
click at [1293, 456] on img at bounding box center [1270, 450] width 97 height 65
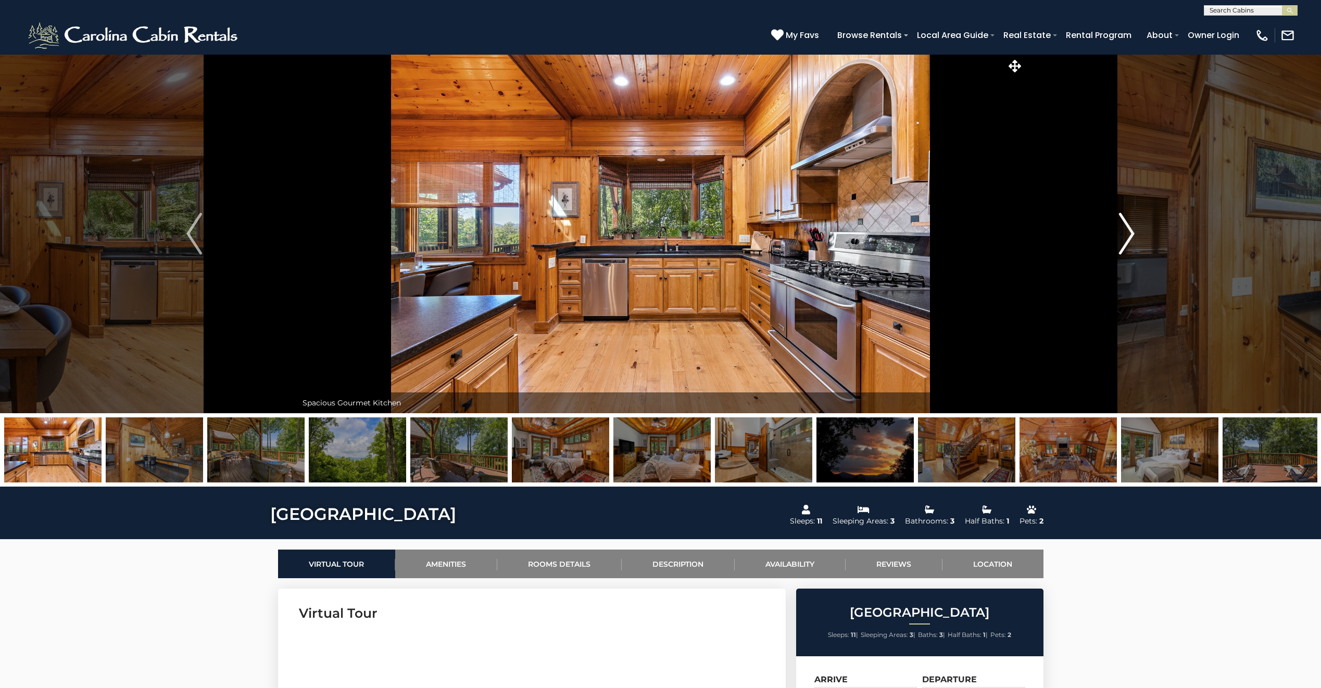
click at [1131, 228] on img "Next" at bounding box center [1127, 234] width 16 height 42
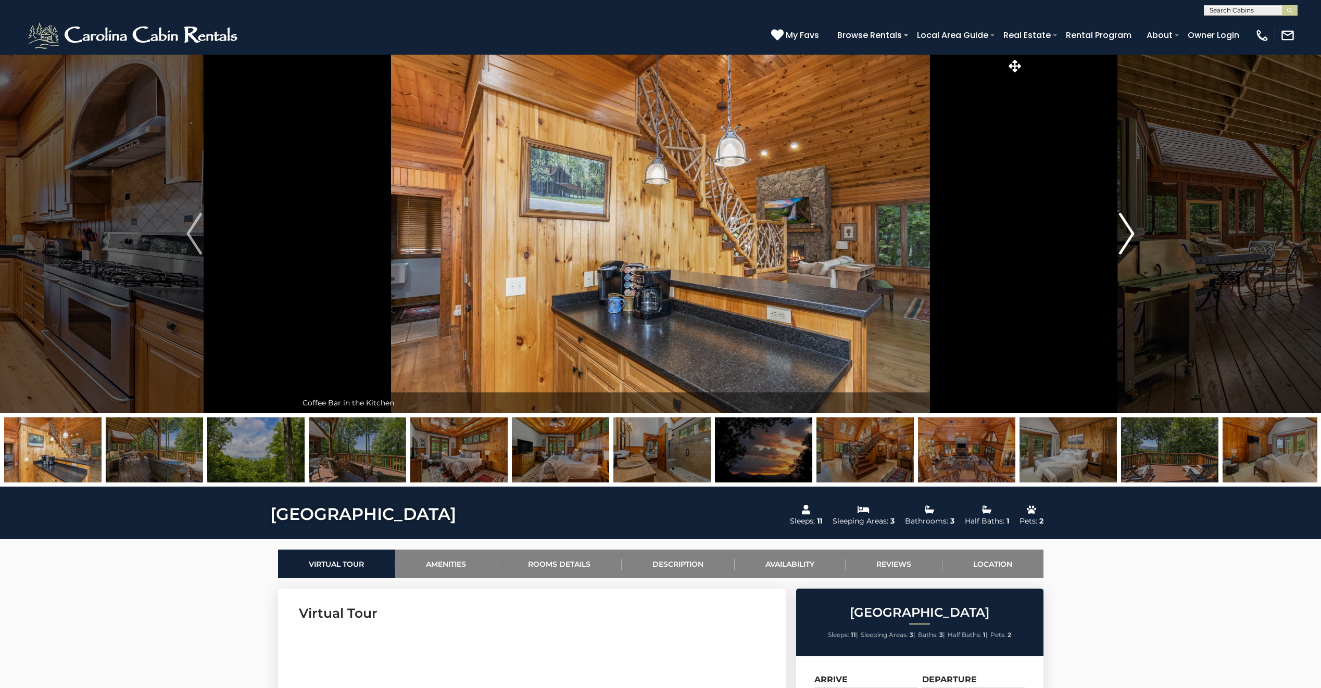
click at [1131, 228] on img "Next" at bounding box center [1127, 234] width 16 height 42
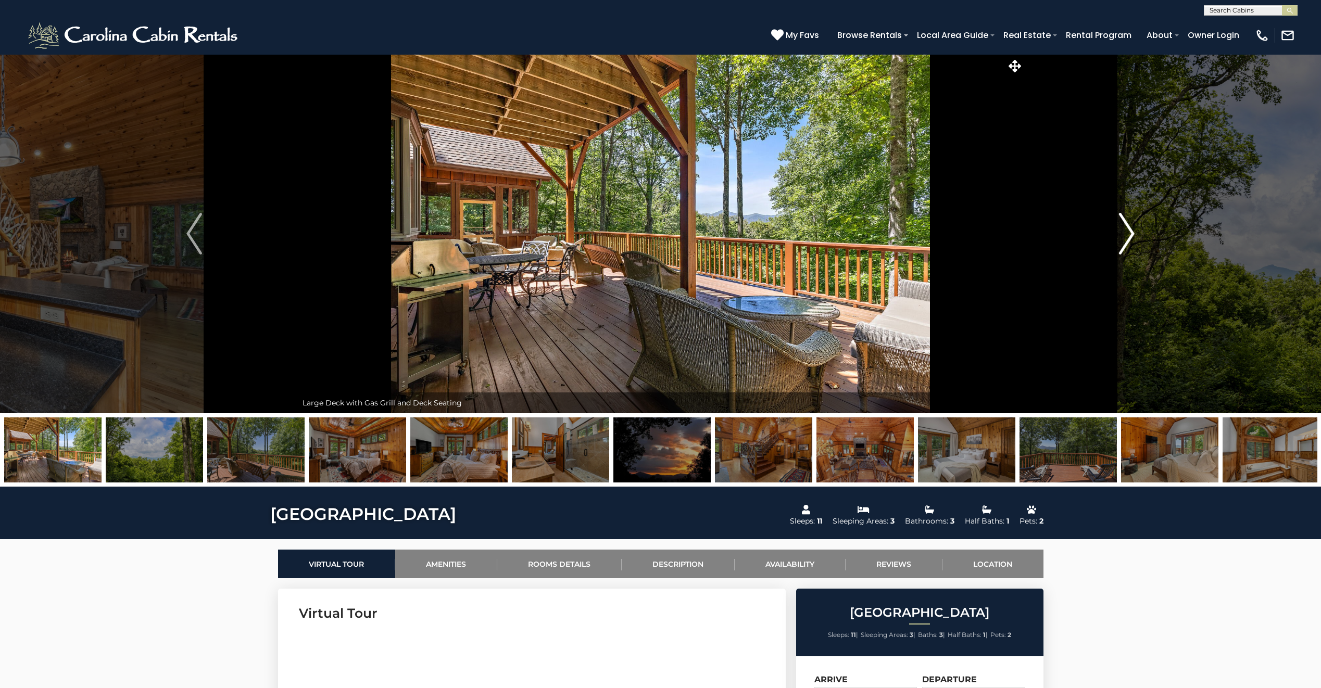
click at [1131, 229] on img "Next" at bounding box center [1127, 234] width 16 height 42
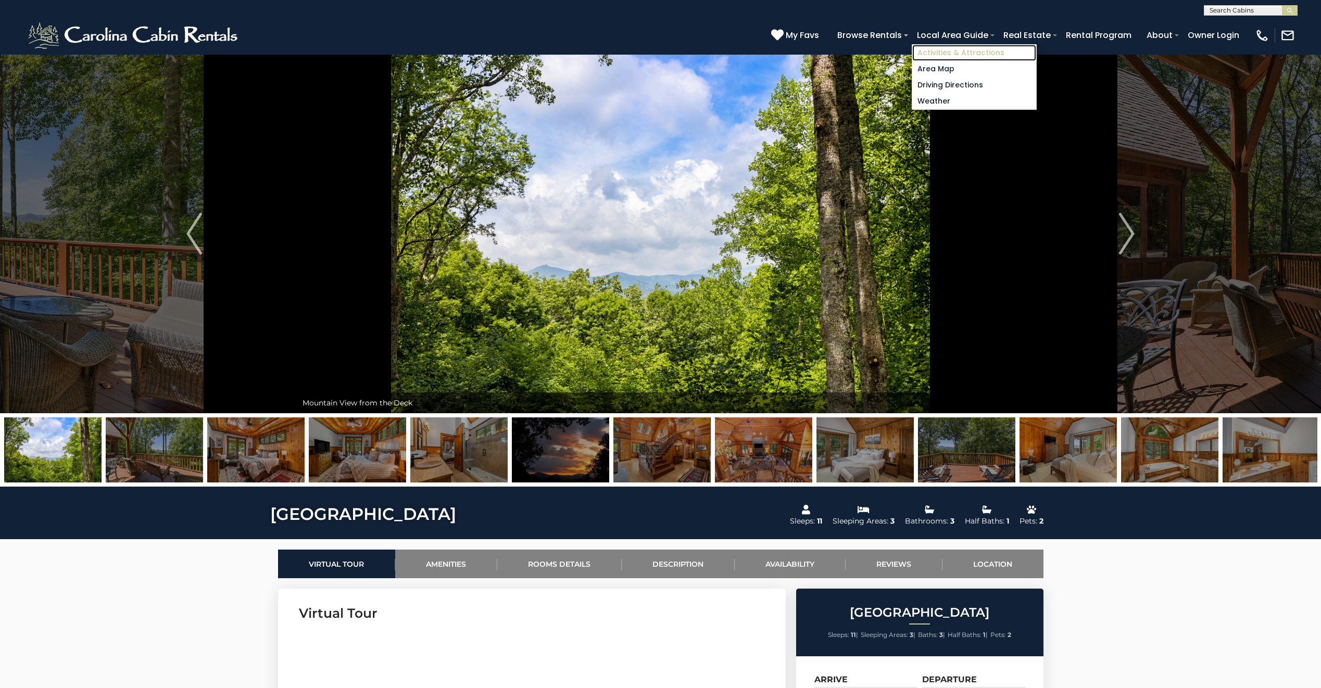
click at [959, 49] on link "Activities & Attractions" at bounding box center [974, 53] width 124 height 16
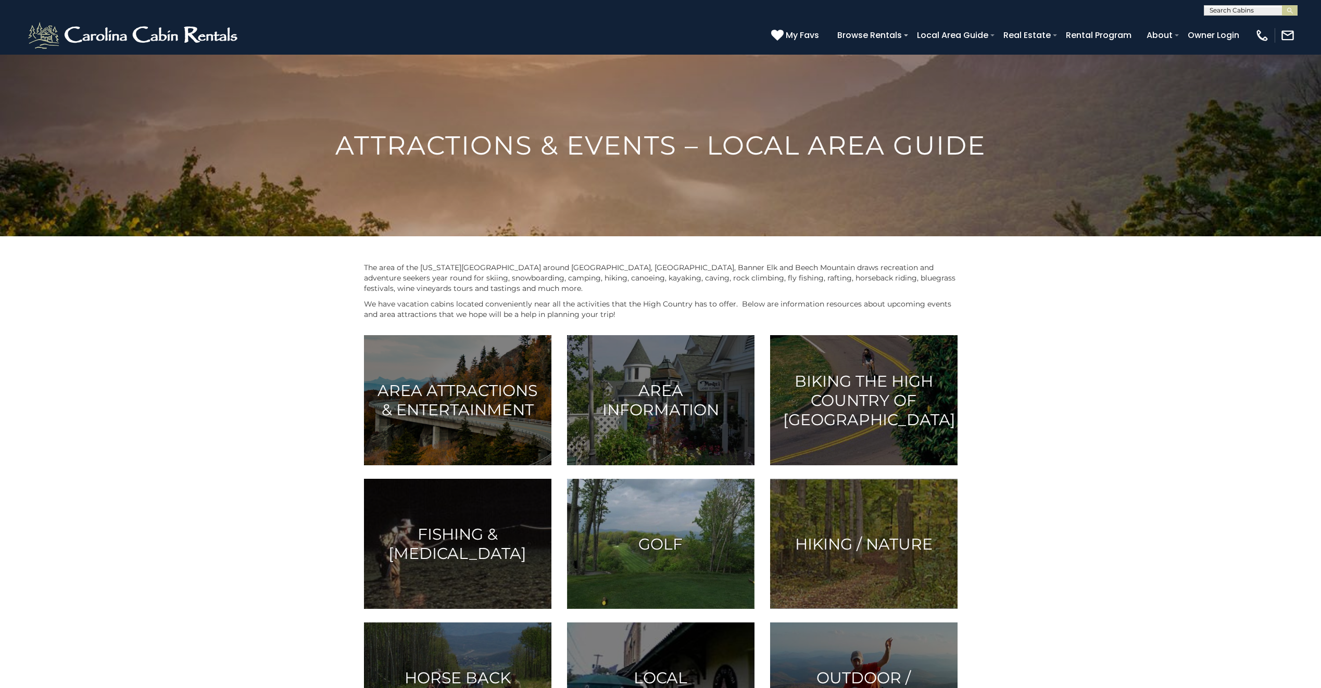
click at [660, 527] on img at bounding box center [660, 544] width 187 height 130
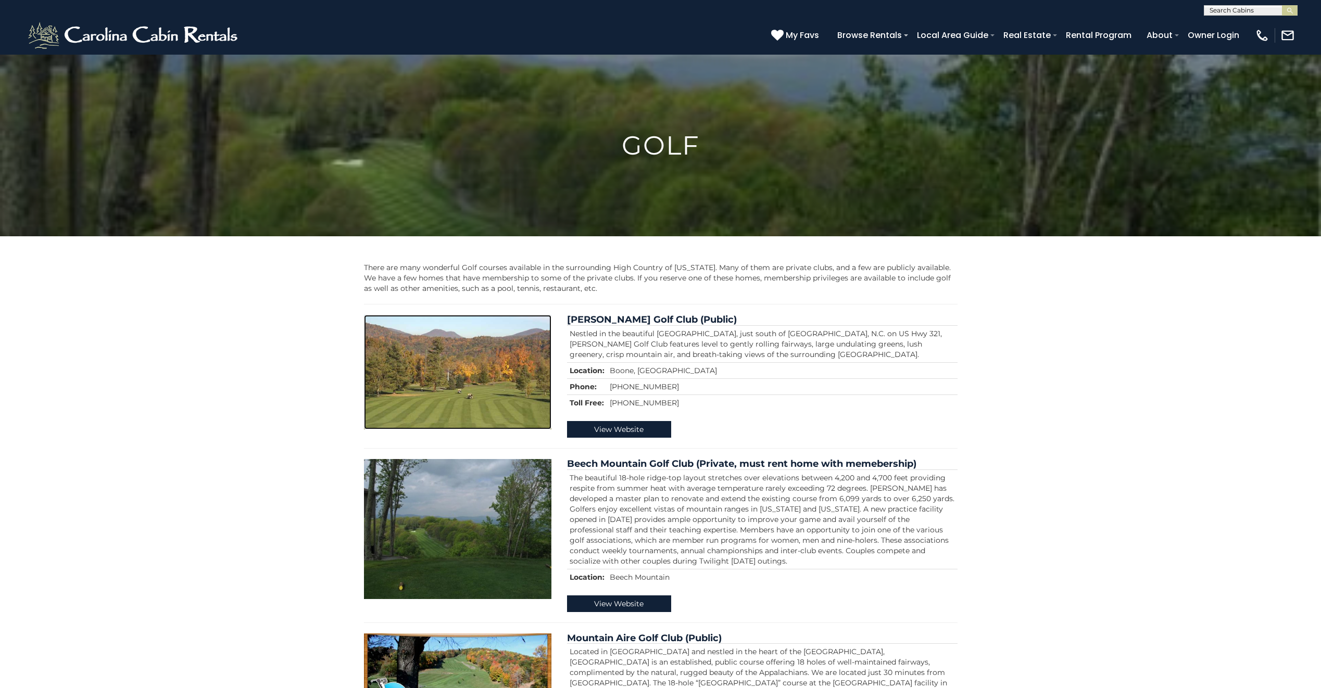
click at [525, 401] on img at bounding box center [457, 372] width 187 height 115
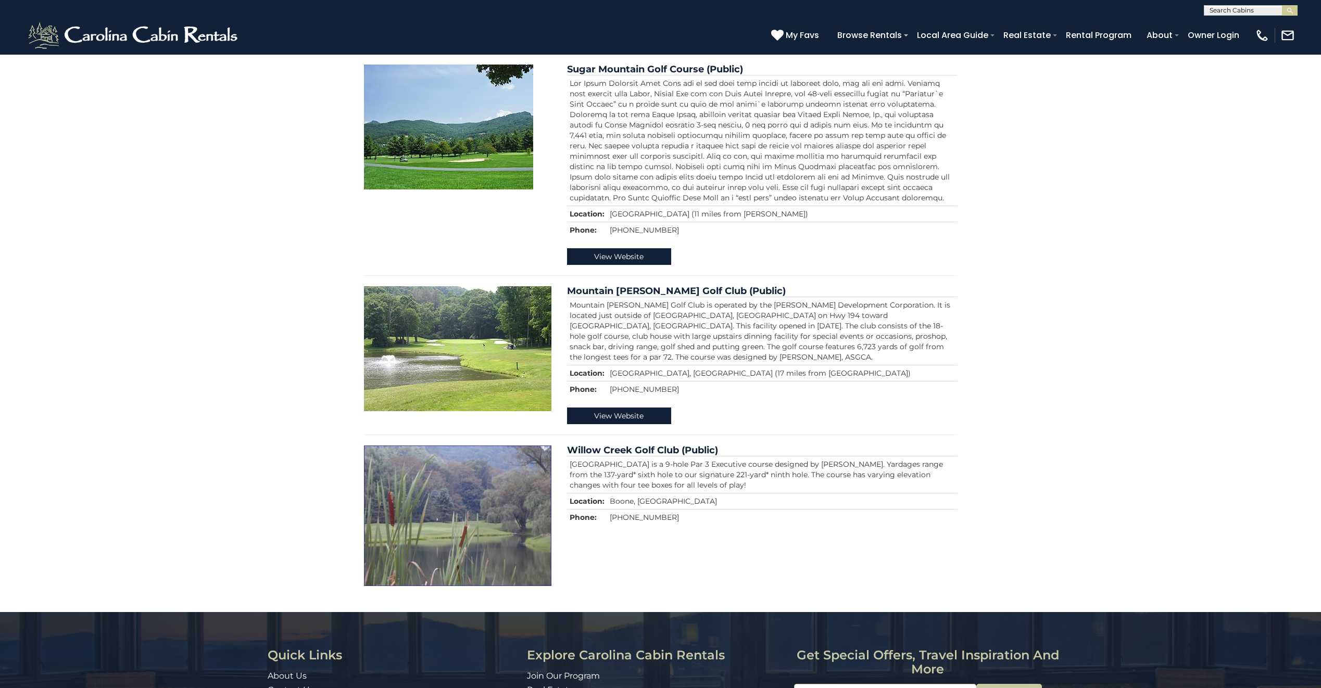
scroll to position [729, 0]
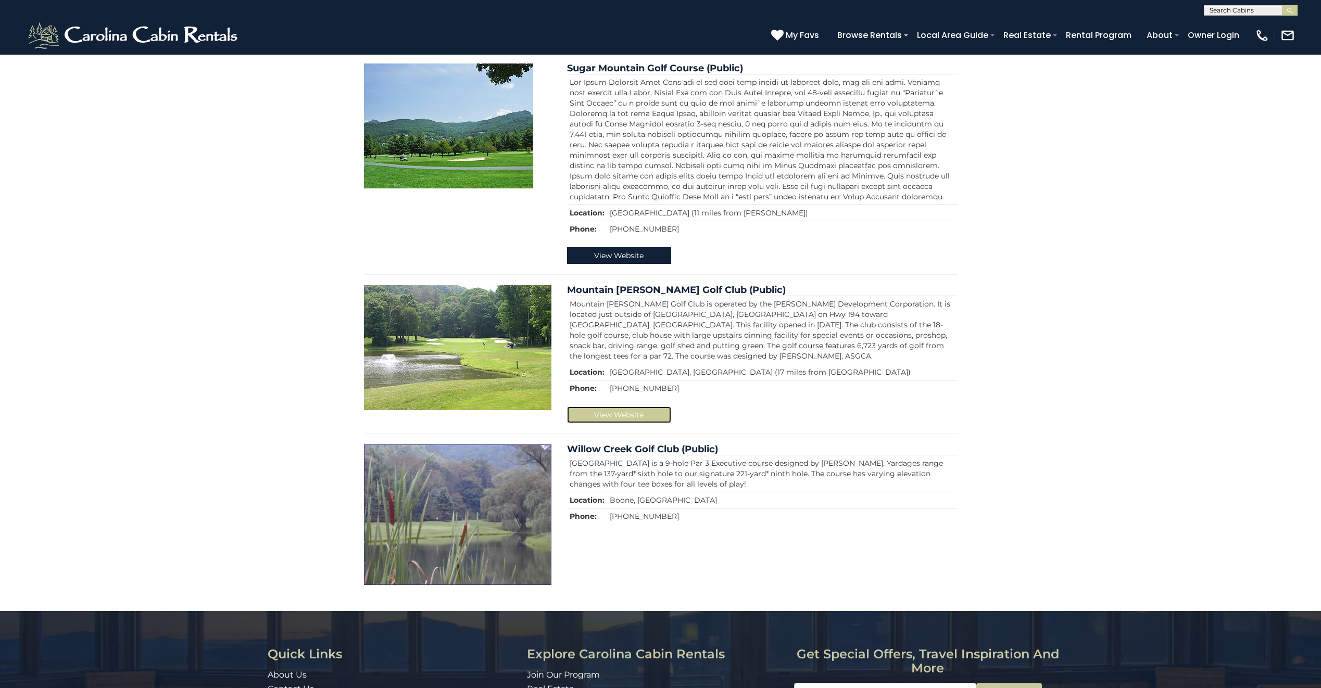
click at [642, 407] on link "View Website" at bounding box center [619, 415] width 104 height 17
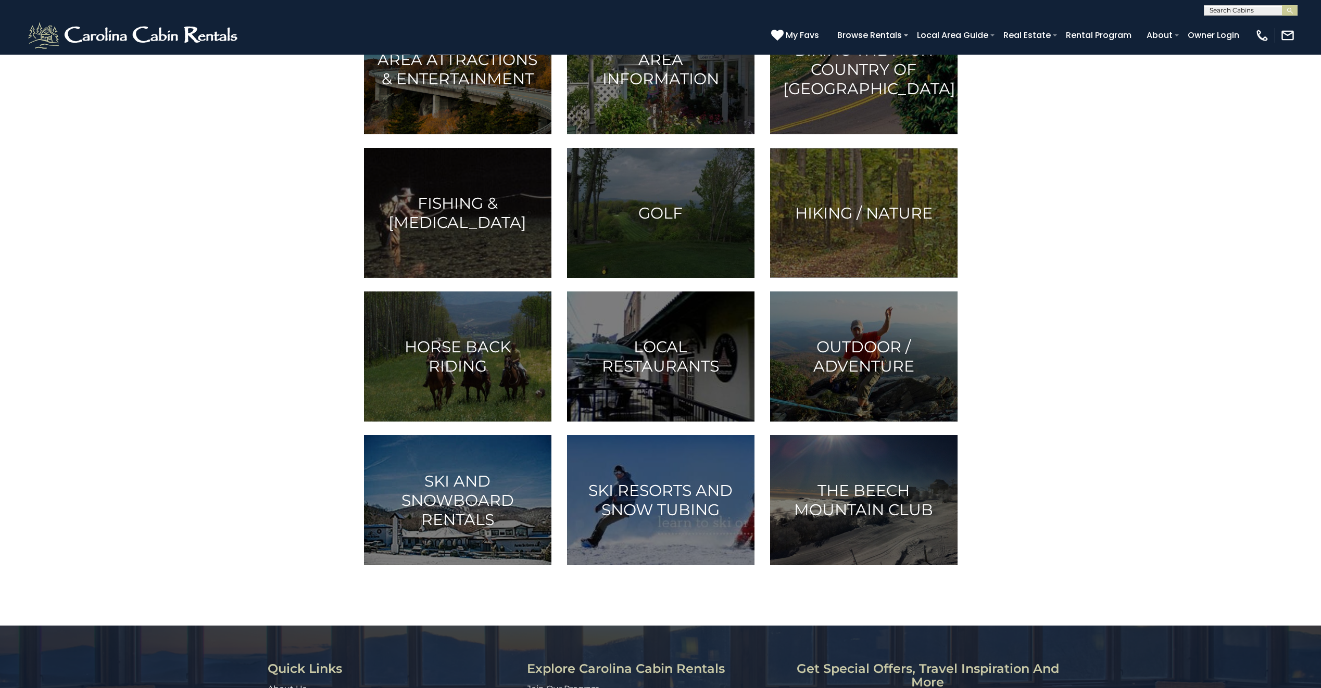
scroll to position [469, 0]
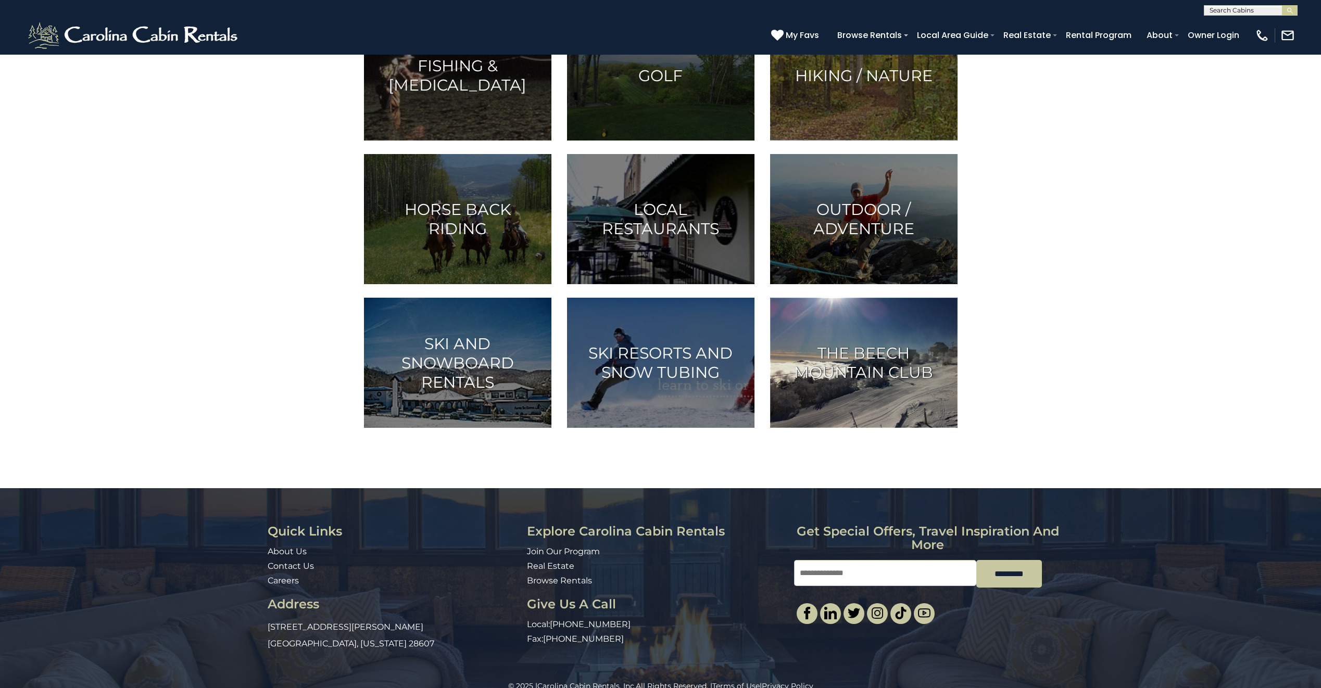
click at [880, 350] on h3 "The Beech Mountain Club" at bounding box center [863, 363] width 161 height 39
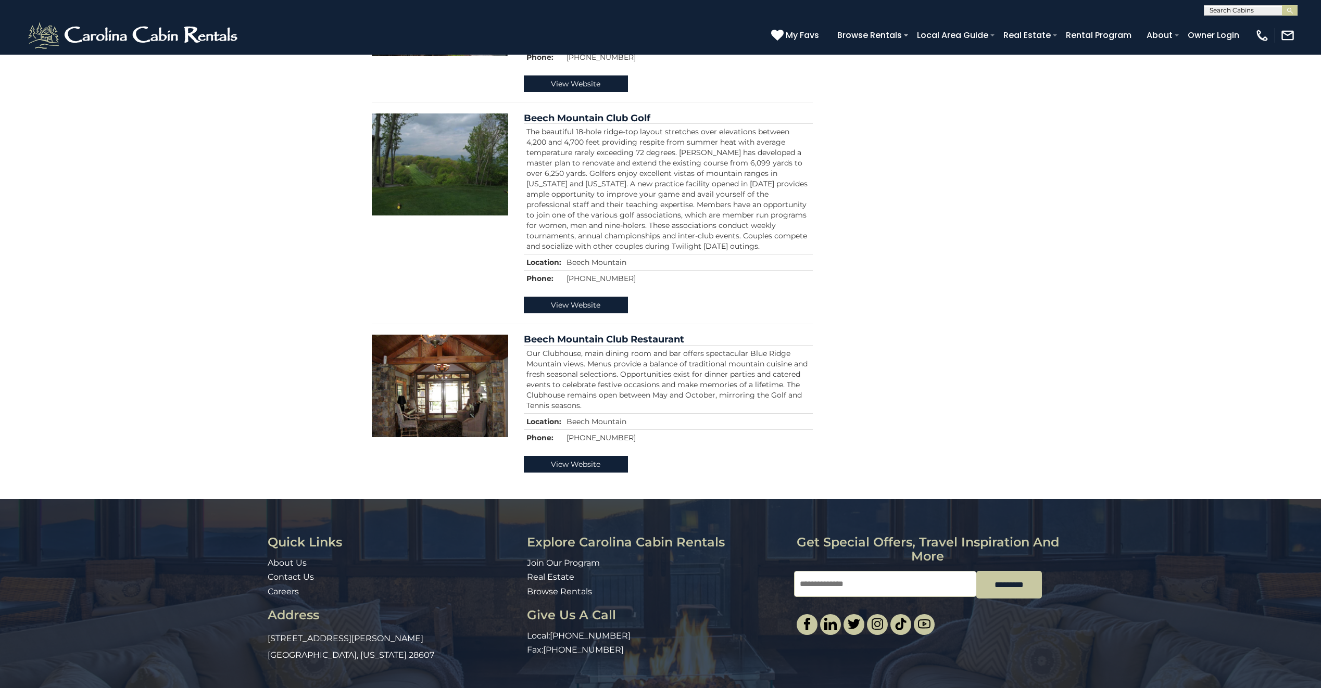
scroll to position [534, 0]
